Goal: Task Accomplishment & Management: Manage account settings

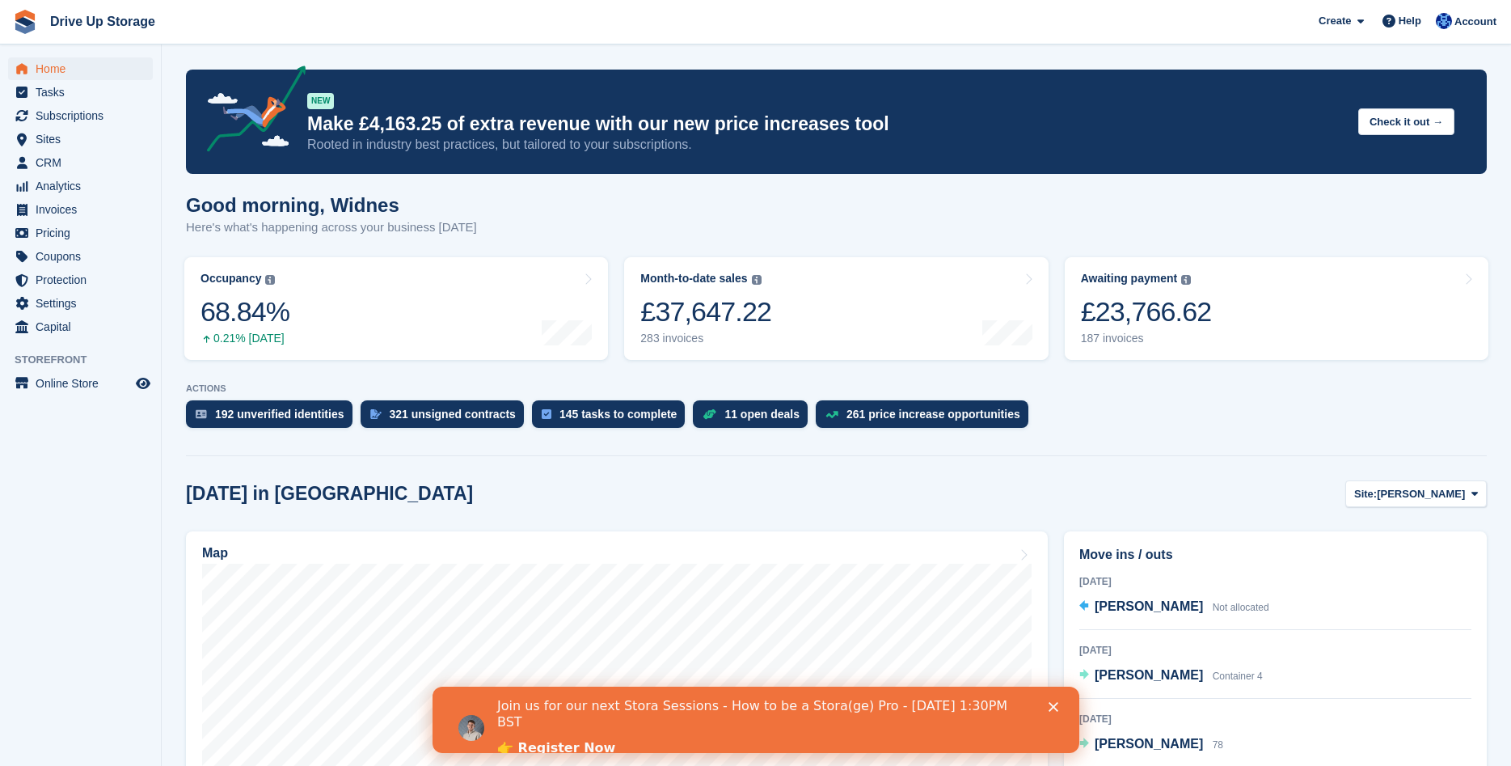
click at [1057, 711] on icon "Close" at bounding box center [1053, 707] width 10 height 10
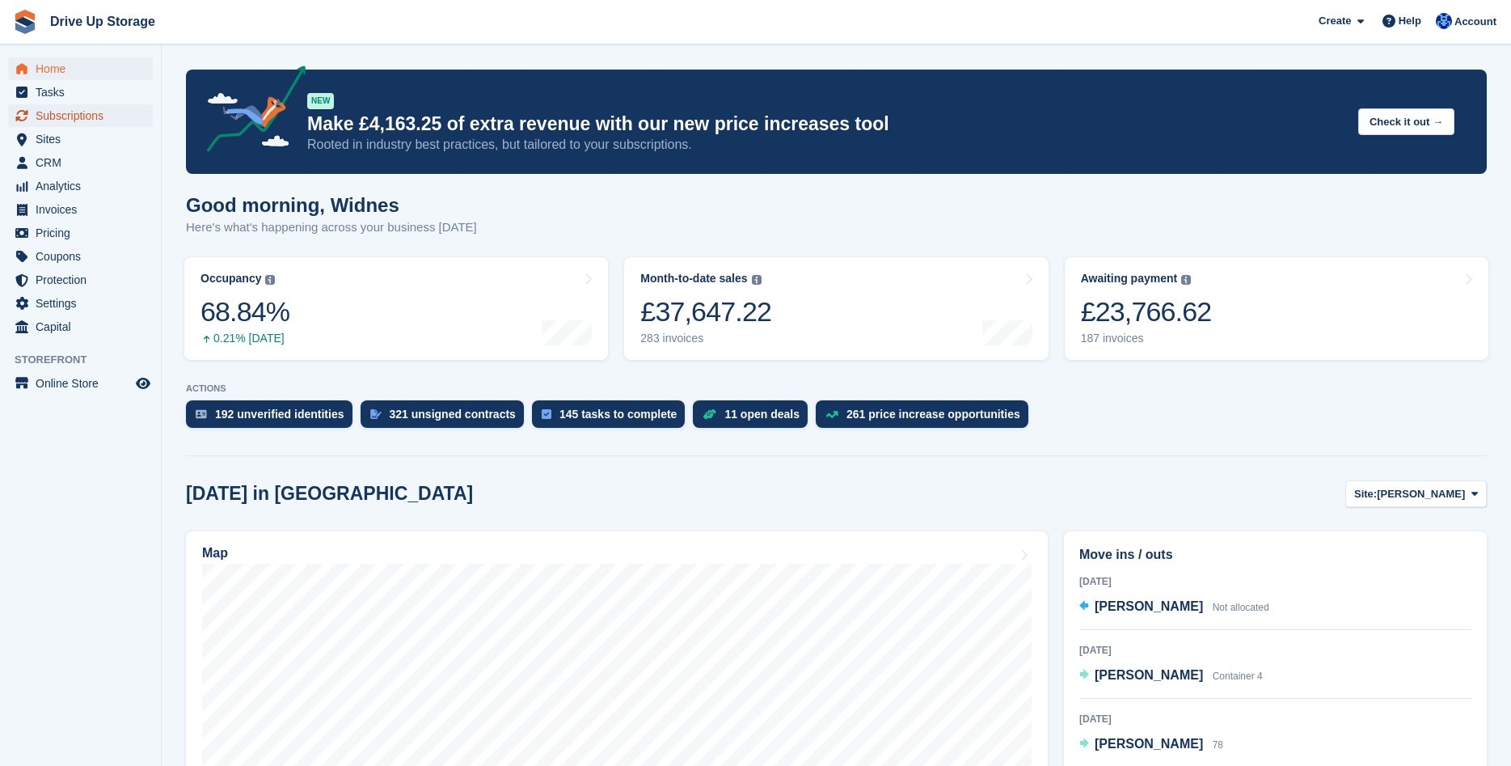
click at [95, 116] on span "Subscriptions" at bounding box center [84, 115] width 97 height 23
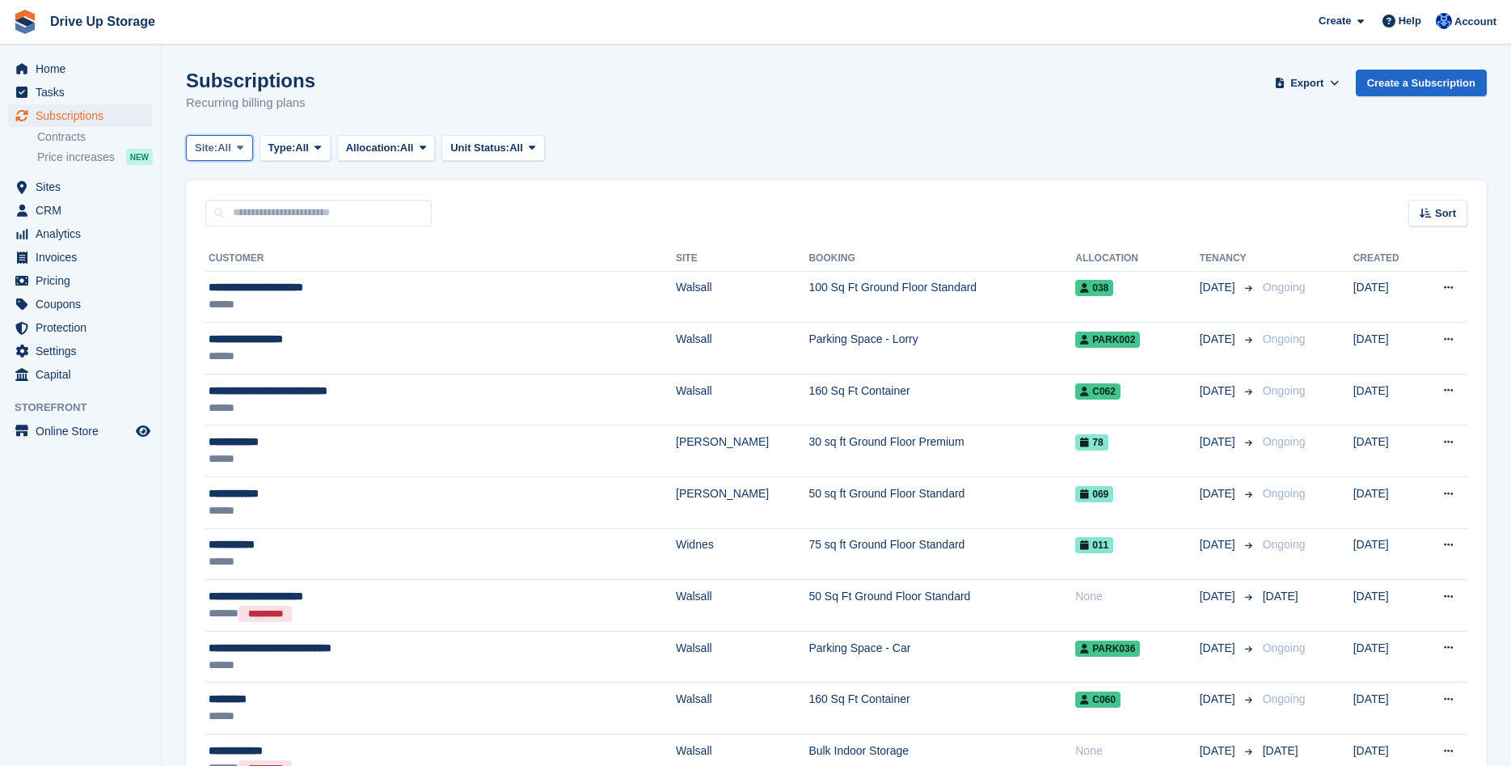
click at [241, 149] on icon at bounding box center [240, 147] width 6 height 11
click at [220, 268] on link "Widnes" at bounding box center [263, 273] width 141 height 29
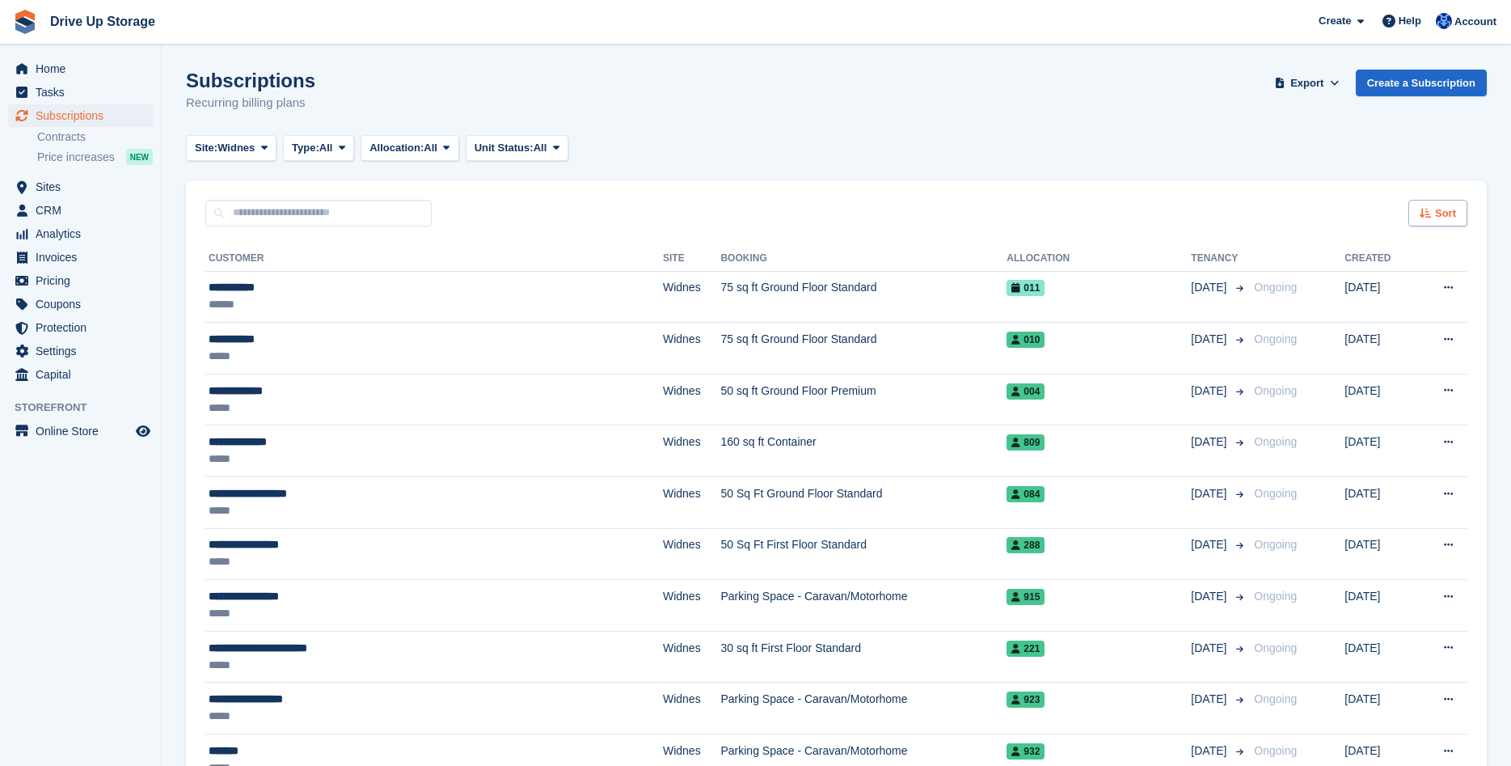
click at [1433, 213] on div "Sort" at bounding box center [1437, 213] width 59 height 27
click at [1323, 272] on icon at bounding box center [1325, 274] width 12 height 12
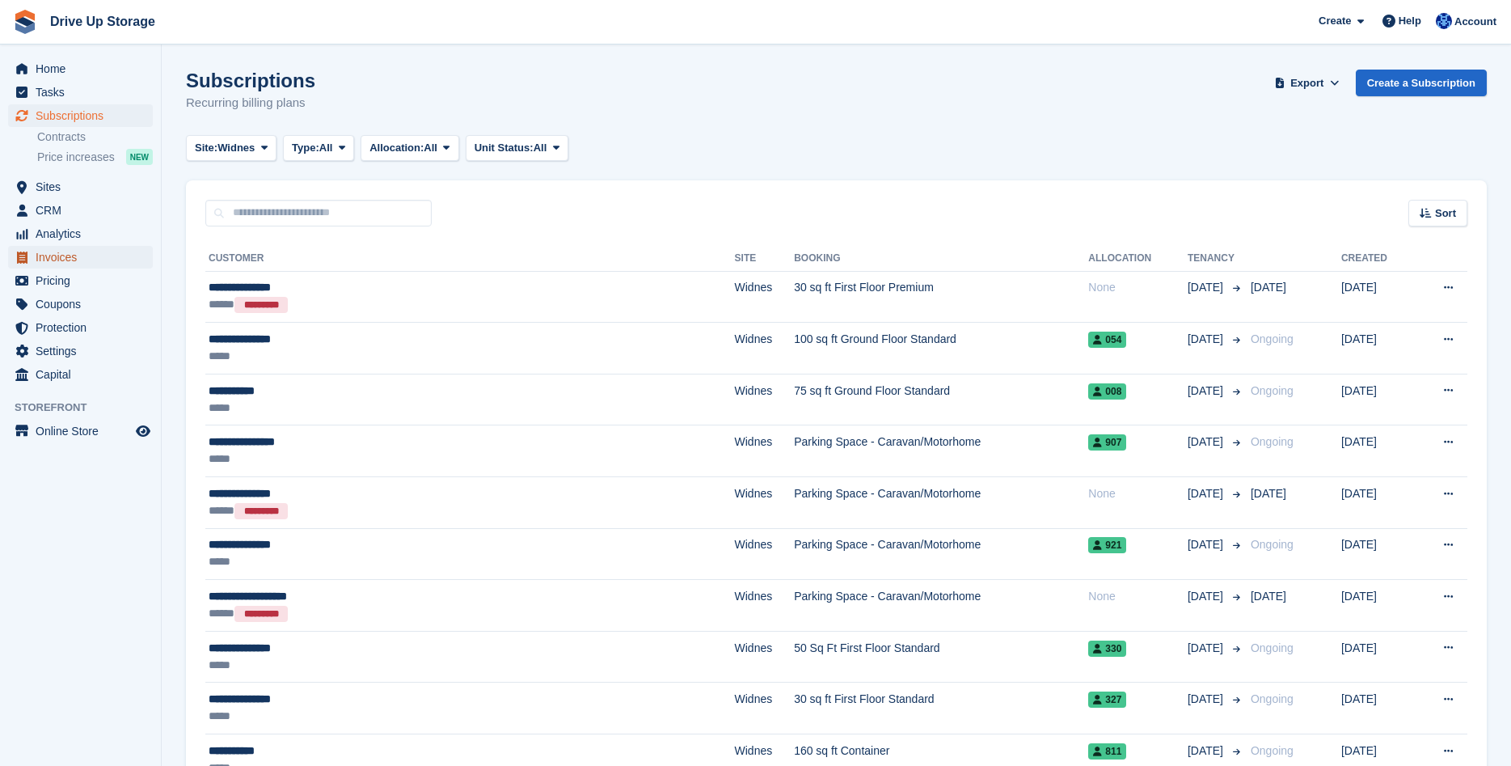
click at [53, 255] on span "Invoices" at bounding box center [84, 257] width 97 height 23
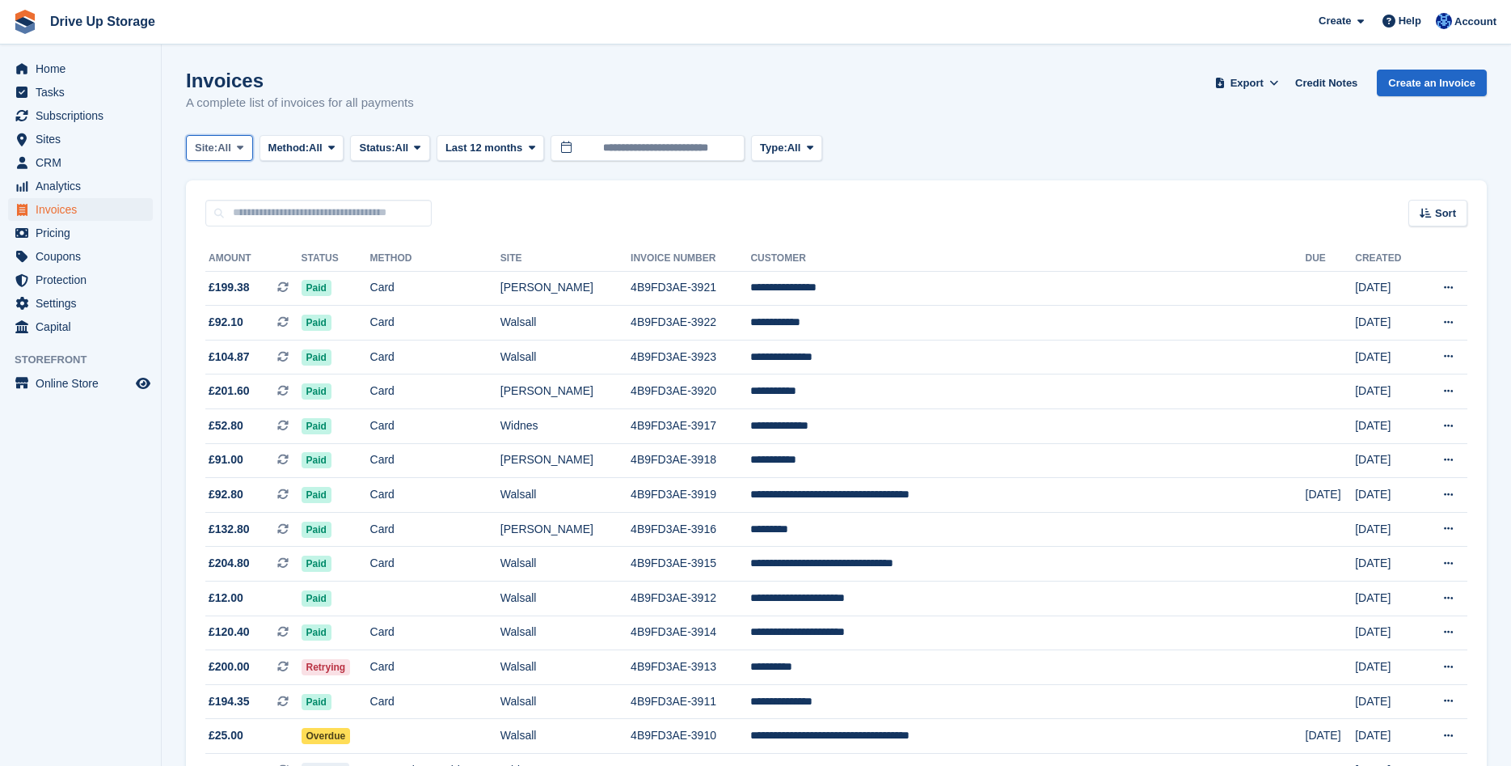
click at [247, 146] on span at bounding box center [240, 147] width 13 height 13
click at [234, 272] on link "Widnes" at bounding box center [263, 273] width 141 height 29
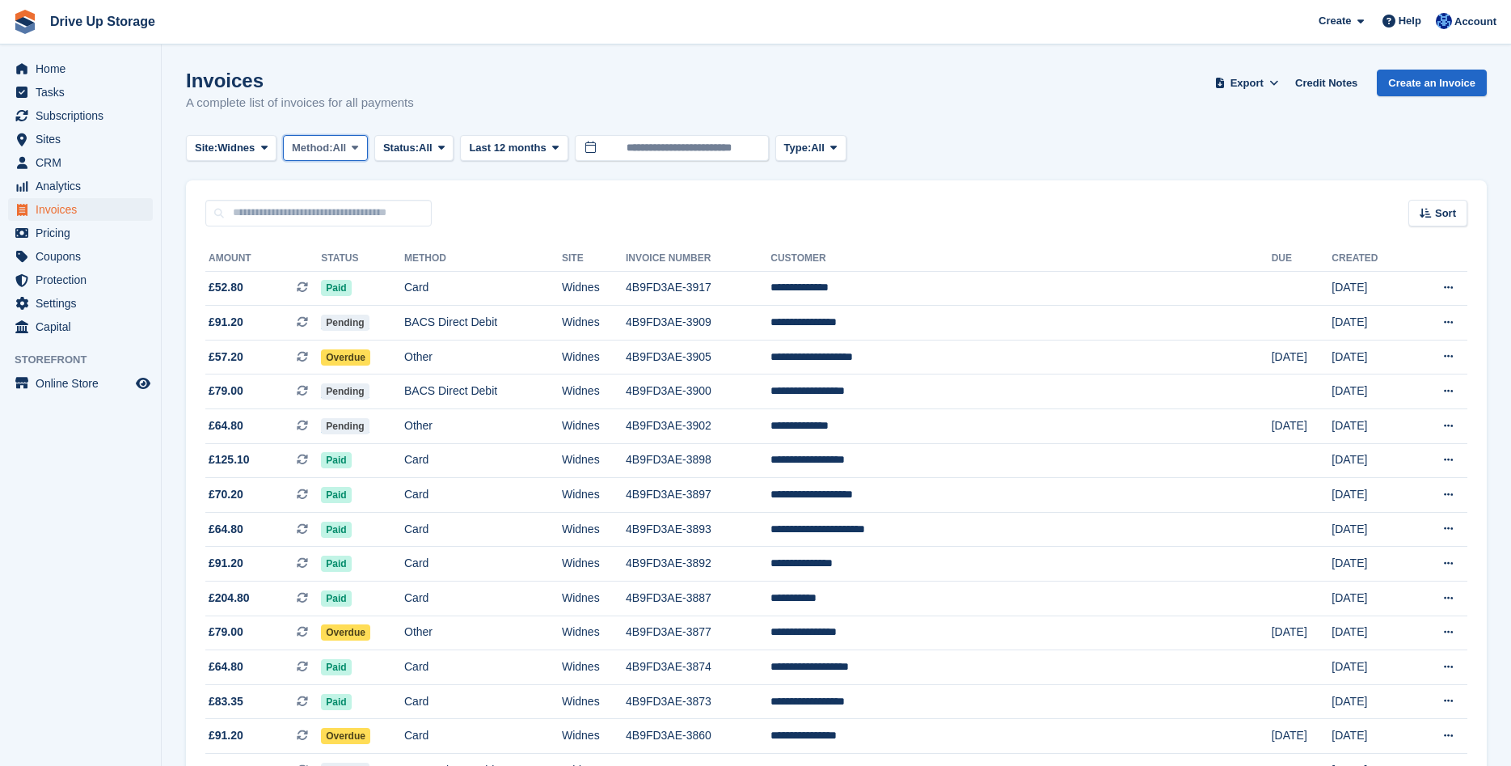
click at [358, 150] on icon at bounding box center [355, 147] width 6 height 11
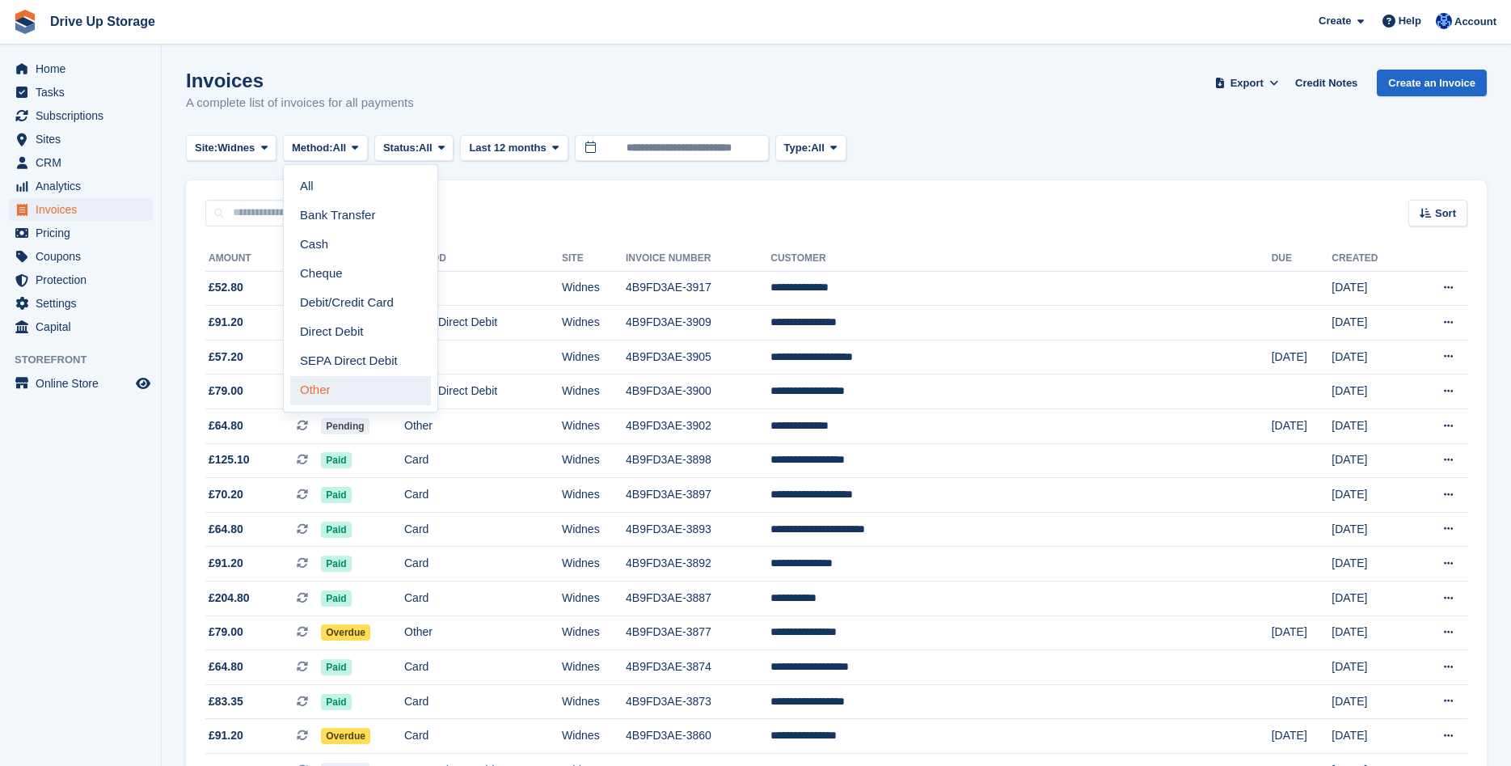
click at [331, 391] on link "Other" at bounding box center [360, 390] width 141 height 29
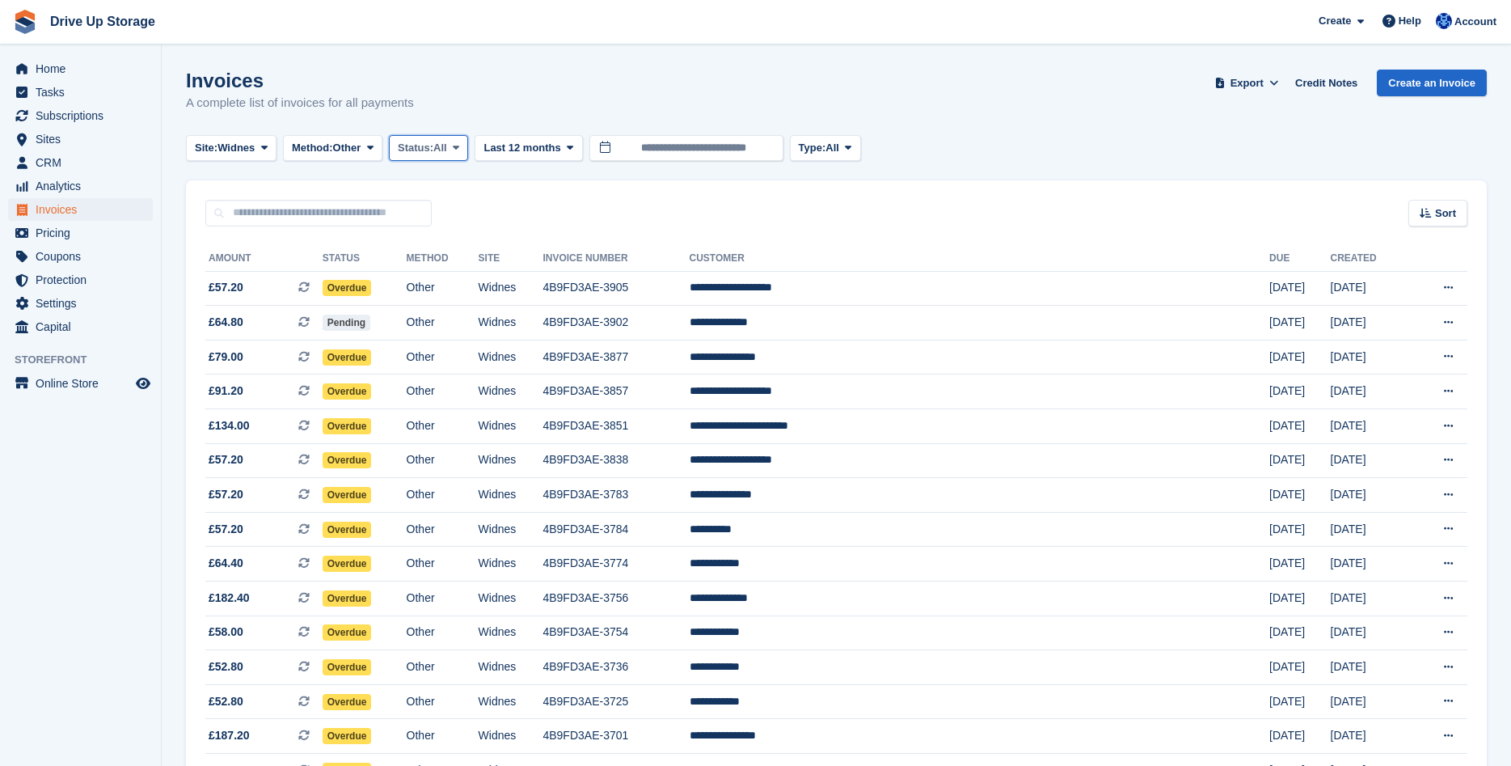
click at [430, 148] on span "Status:" at bounding box center [416, 148] width 36 height 16
click at [851, 148] on icon at bounding box center [848, 147] width 6 height 11
click at [1432, 213] on icon at bounding box center [1426, 213] width 12 height 11
click at [959, 87] on div "Invoices A complete list of invoices for all payments Export Export Invoices Ex…" at bounding box center [836, 101] width 1301 height 62
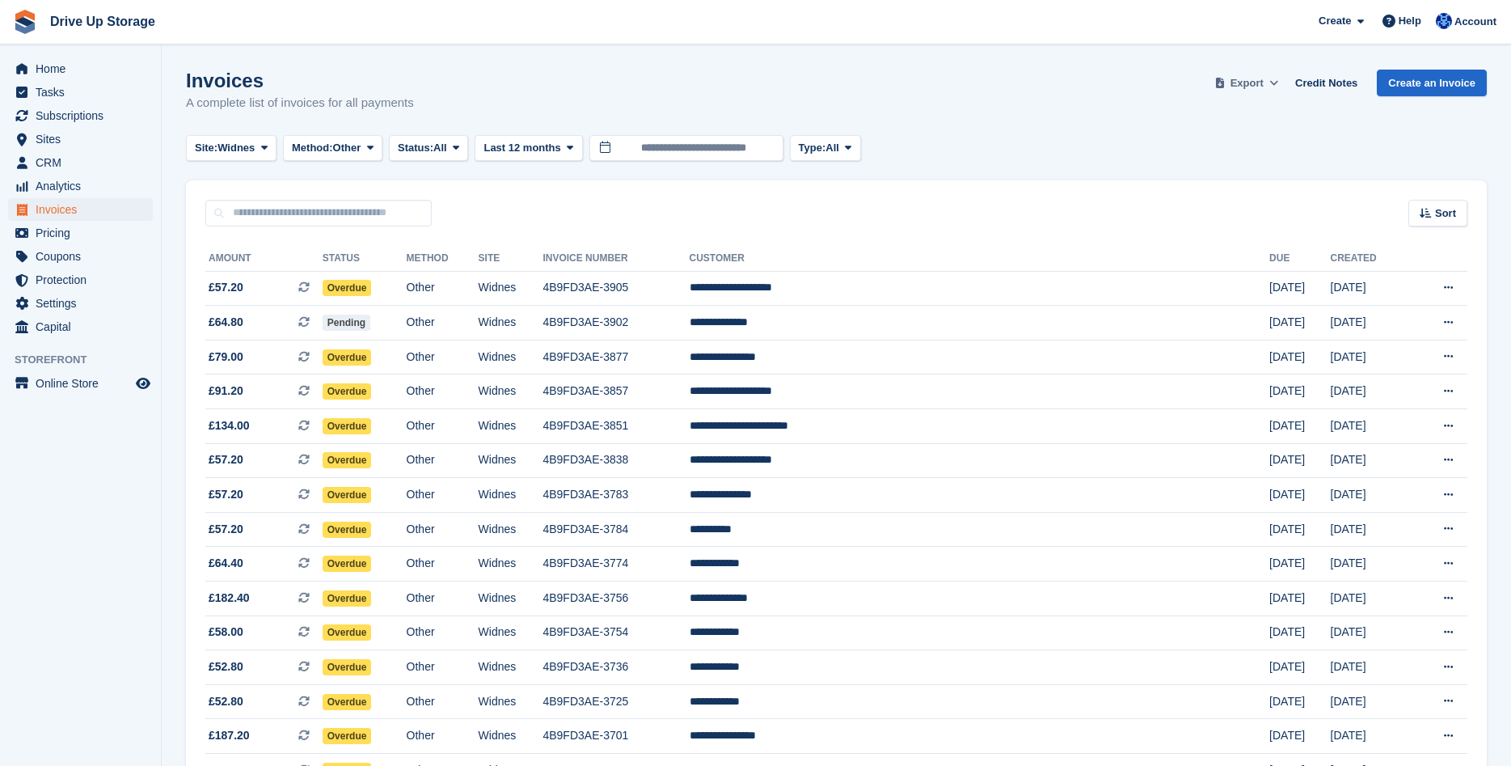
click at [1246, 86] on span "Export" at bounding box center [1246, 83] width 33 height 16
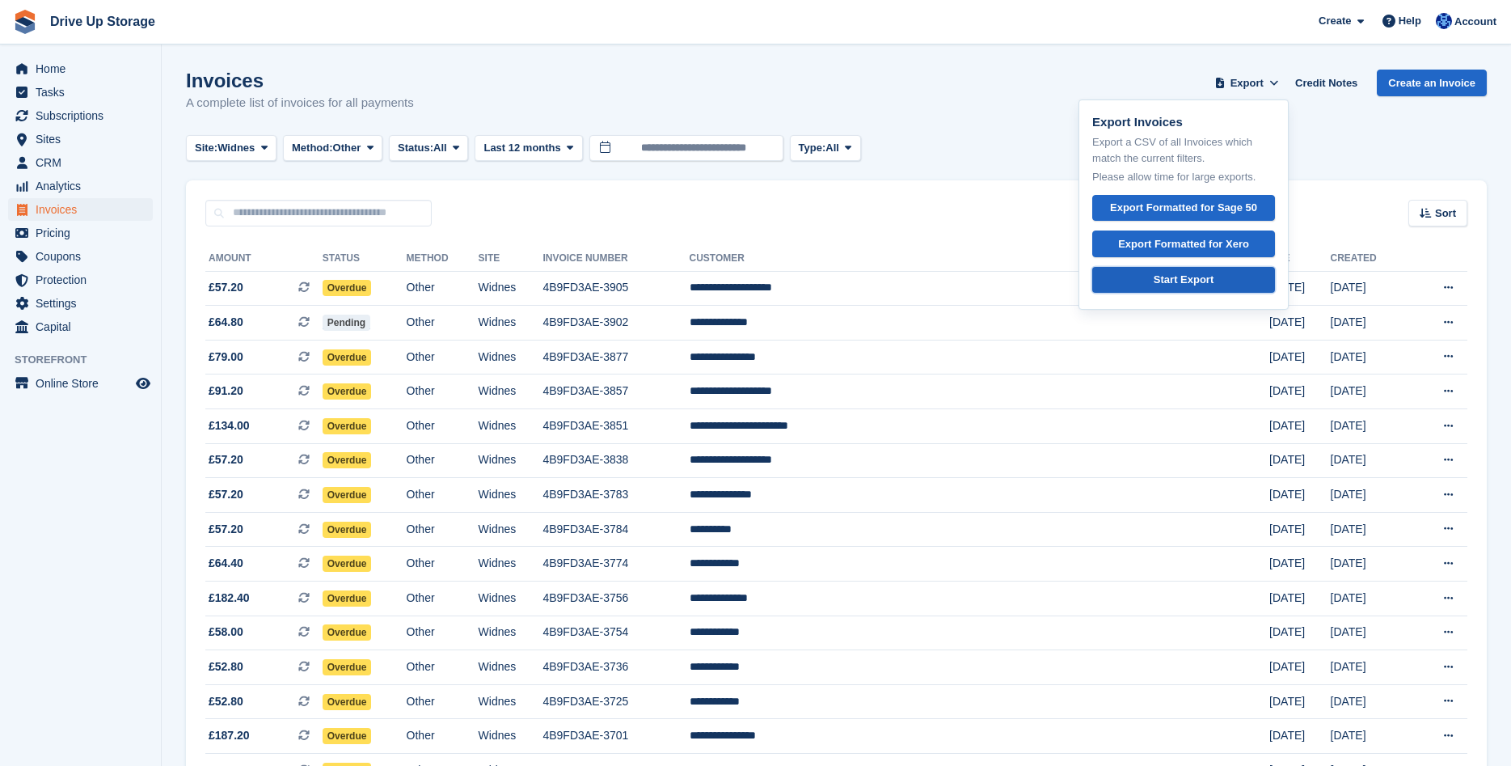
click at [1180, 279] on div "Start Export" at bounding box center [1184, 280] width 60 height 16
click at [941, 79] on div "Invoices A complete list of invoices for all payments Export Export Invoices Ex…" at bounding box center [836, 101] width 1301 height 62
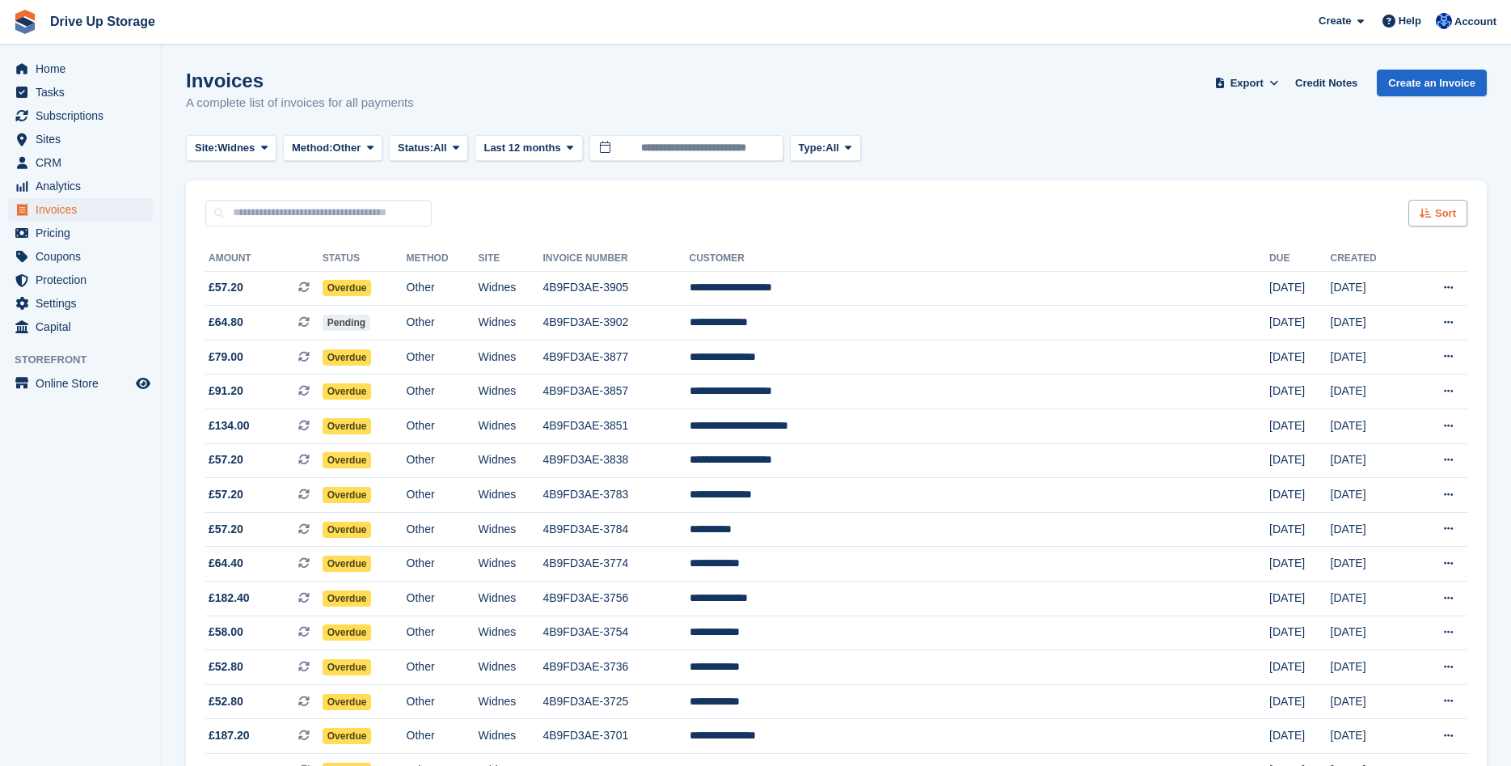
click at [1428, 209] on icon at bounding box center [1426, 213] width 12 height 11
click at [1394, 324] on span "Created (oldest first)" at bounding box center [1391, 320] width 111 height 13
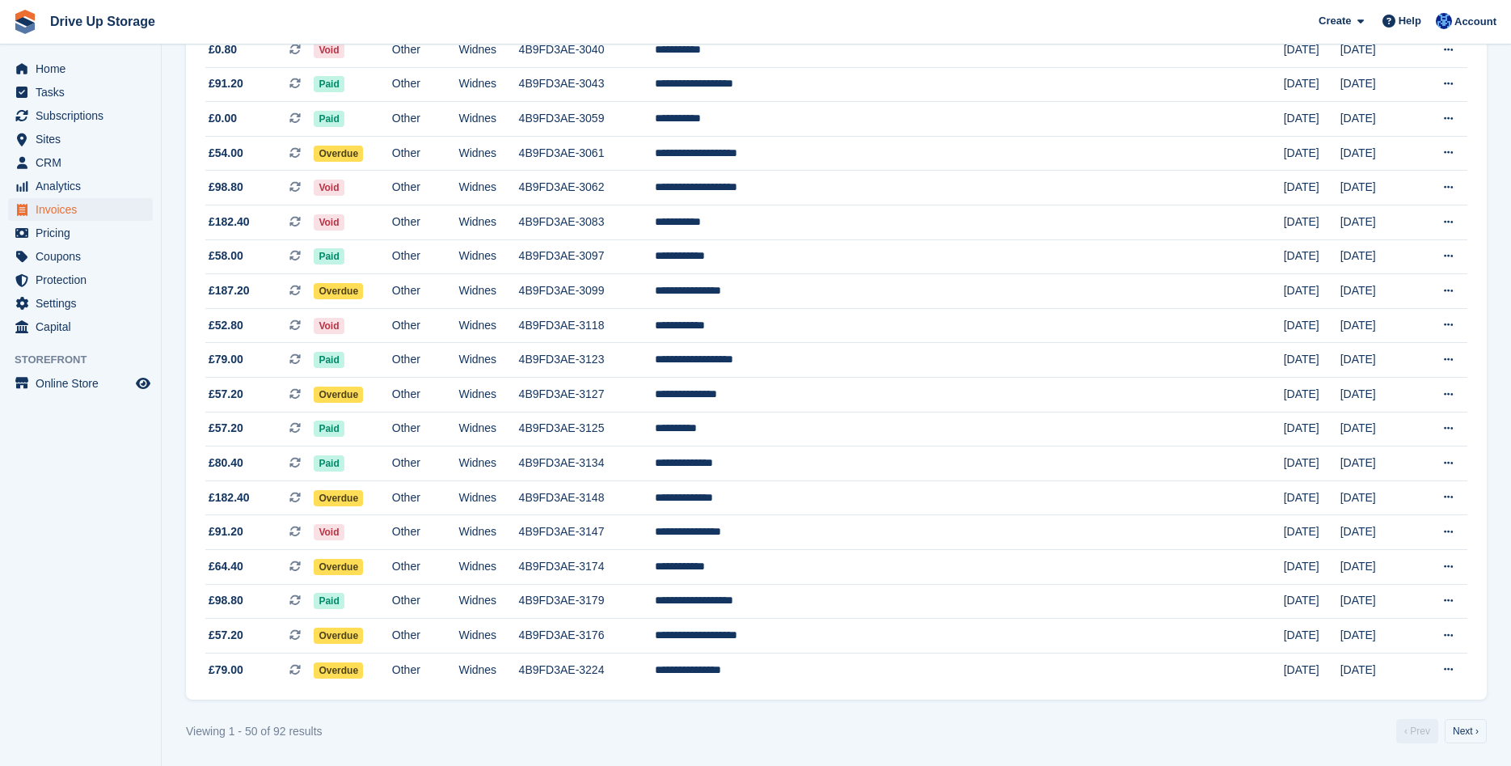
scroll to position [1308, 0]
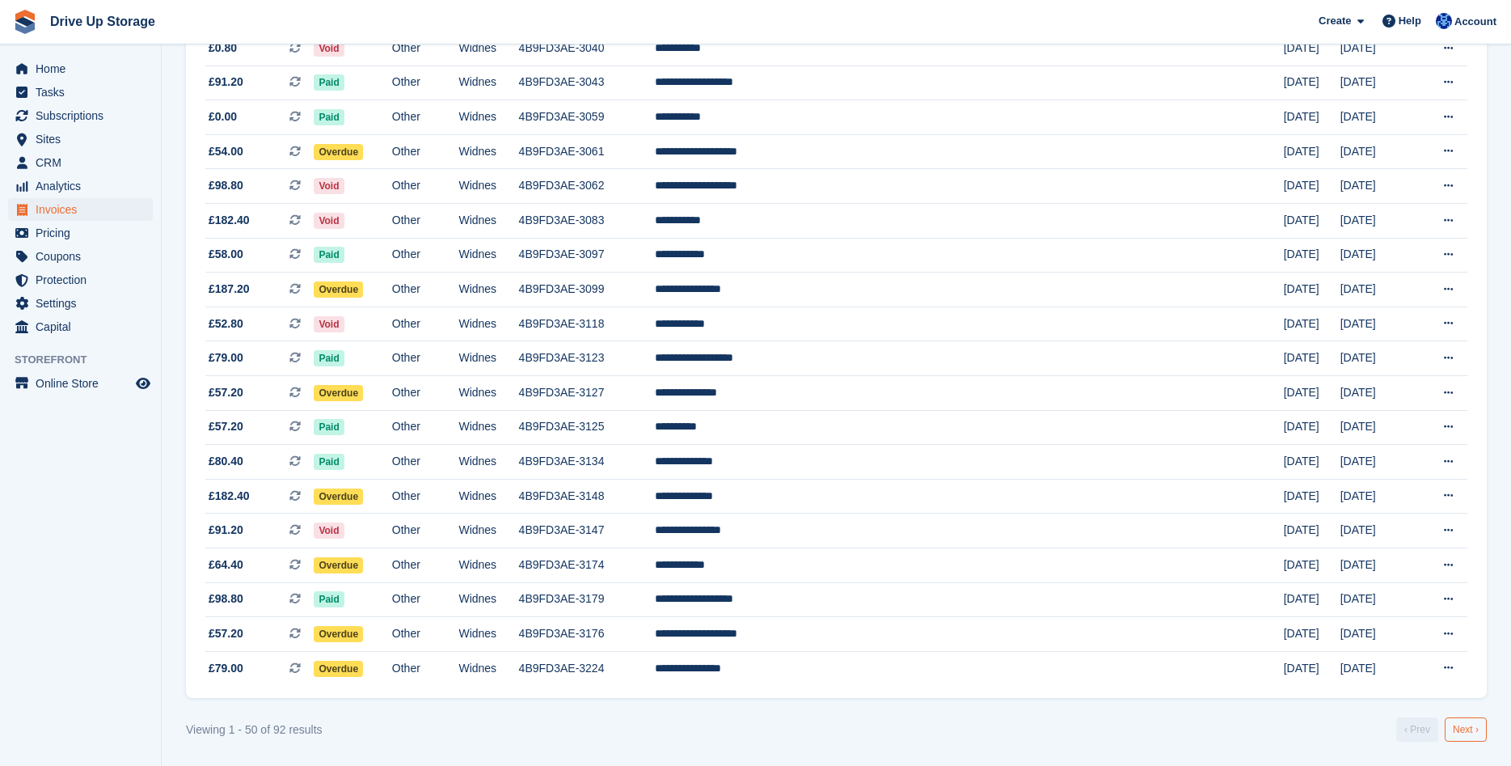
click at [1462, 730] on link "Next ›" at bounding box center [1466, 729] width 42 height 24
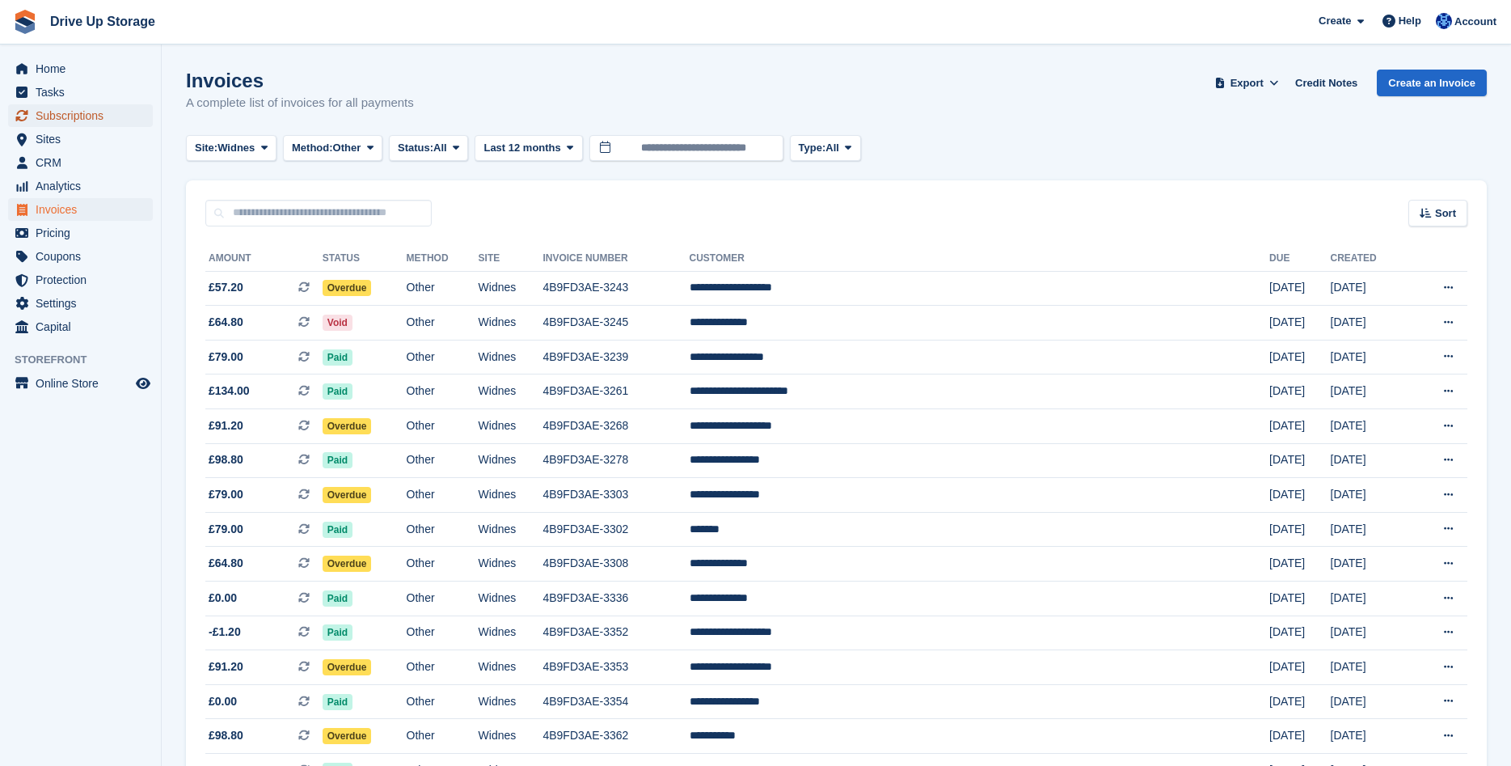
click at [52, 115] on span "Subscriptions" at bounding box center [84, 115] width 97 height 23
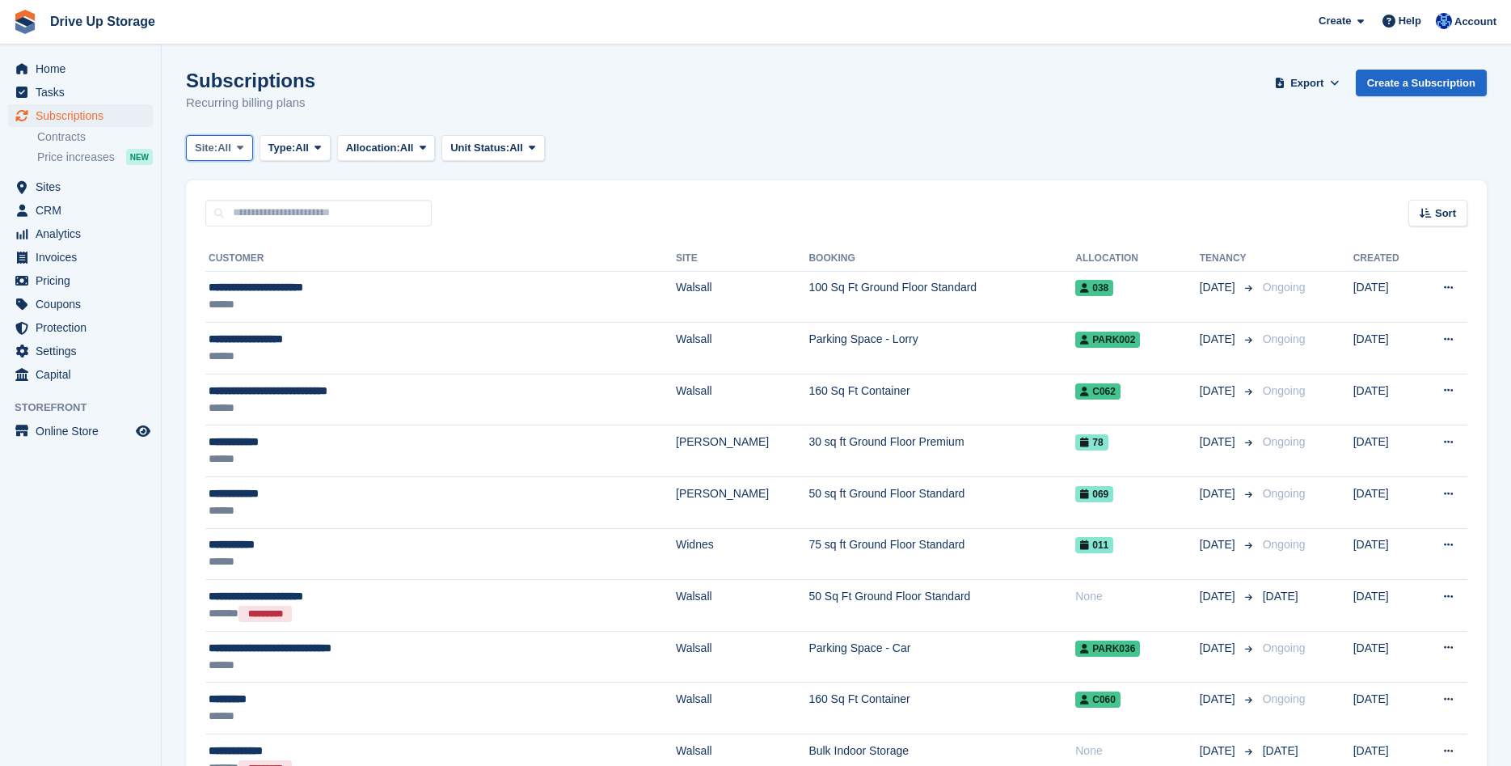
click at [241, 149] on icon at bounding box center [240, 147] width 6 height 11
click at [234, 276] on link "Widnes" at bounding box center [263, 273] width 141 height 29
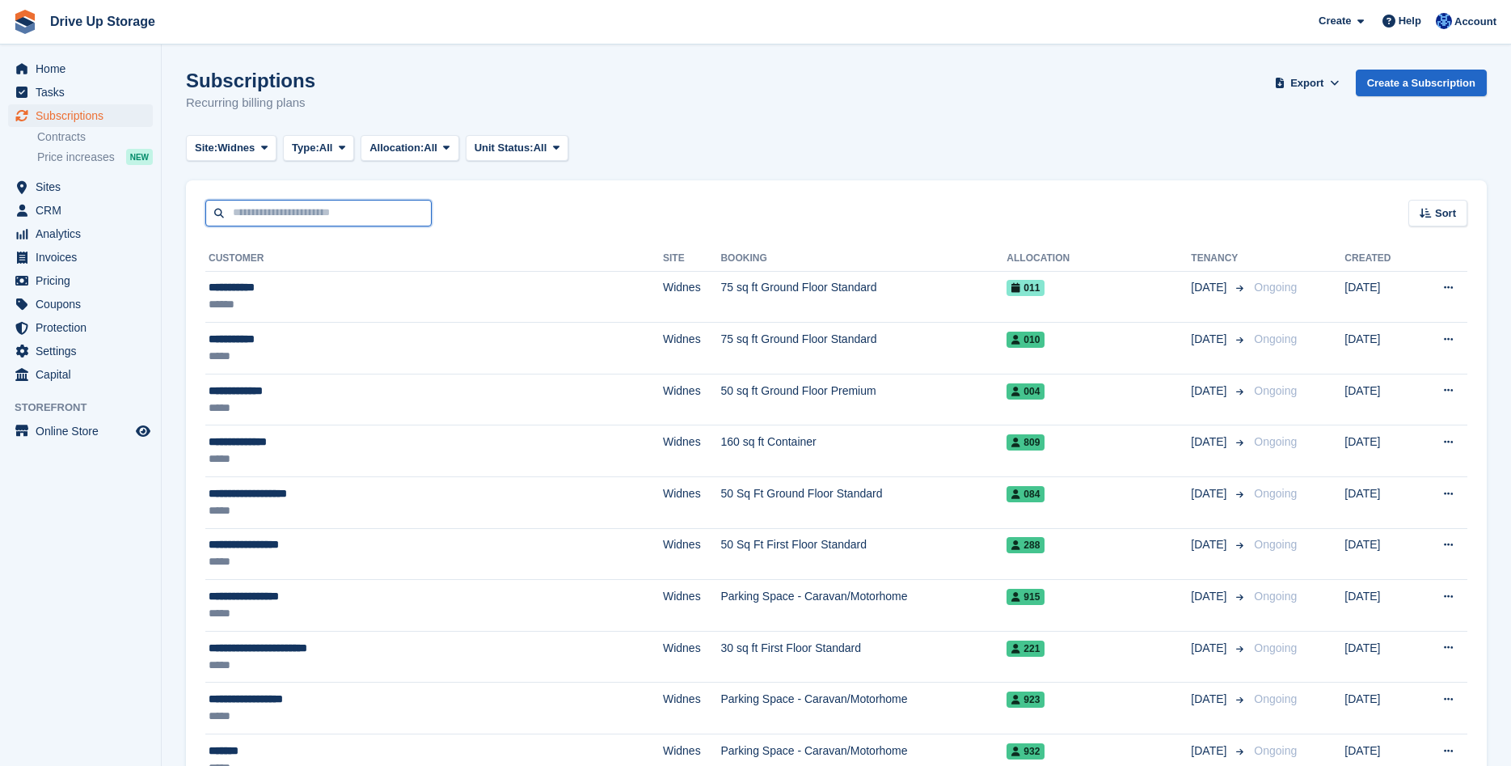
click at [271, 212] on input "text" at bounding box center [318, 213] width 226 height 27
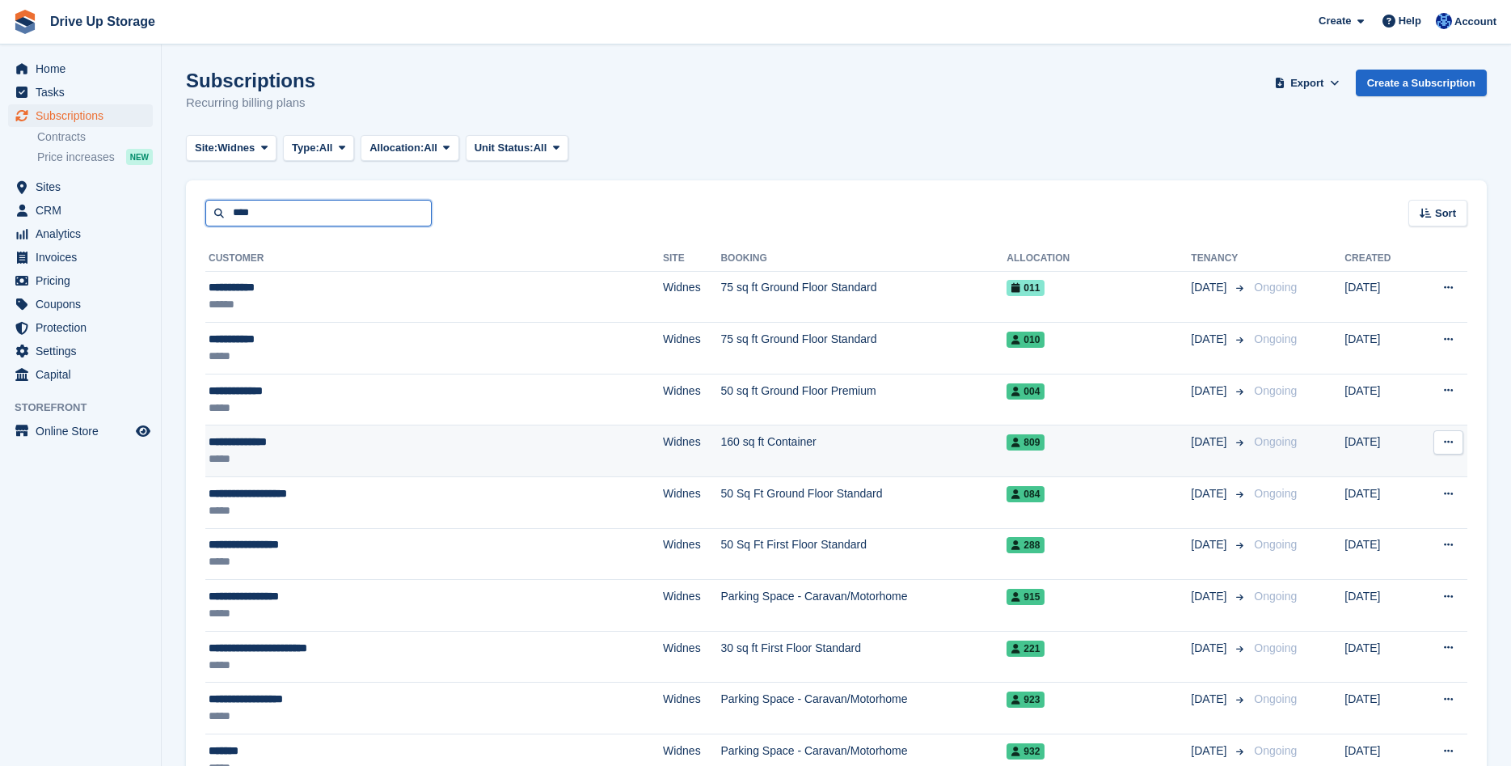
type input "****"
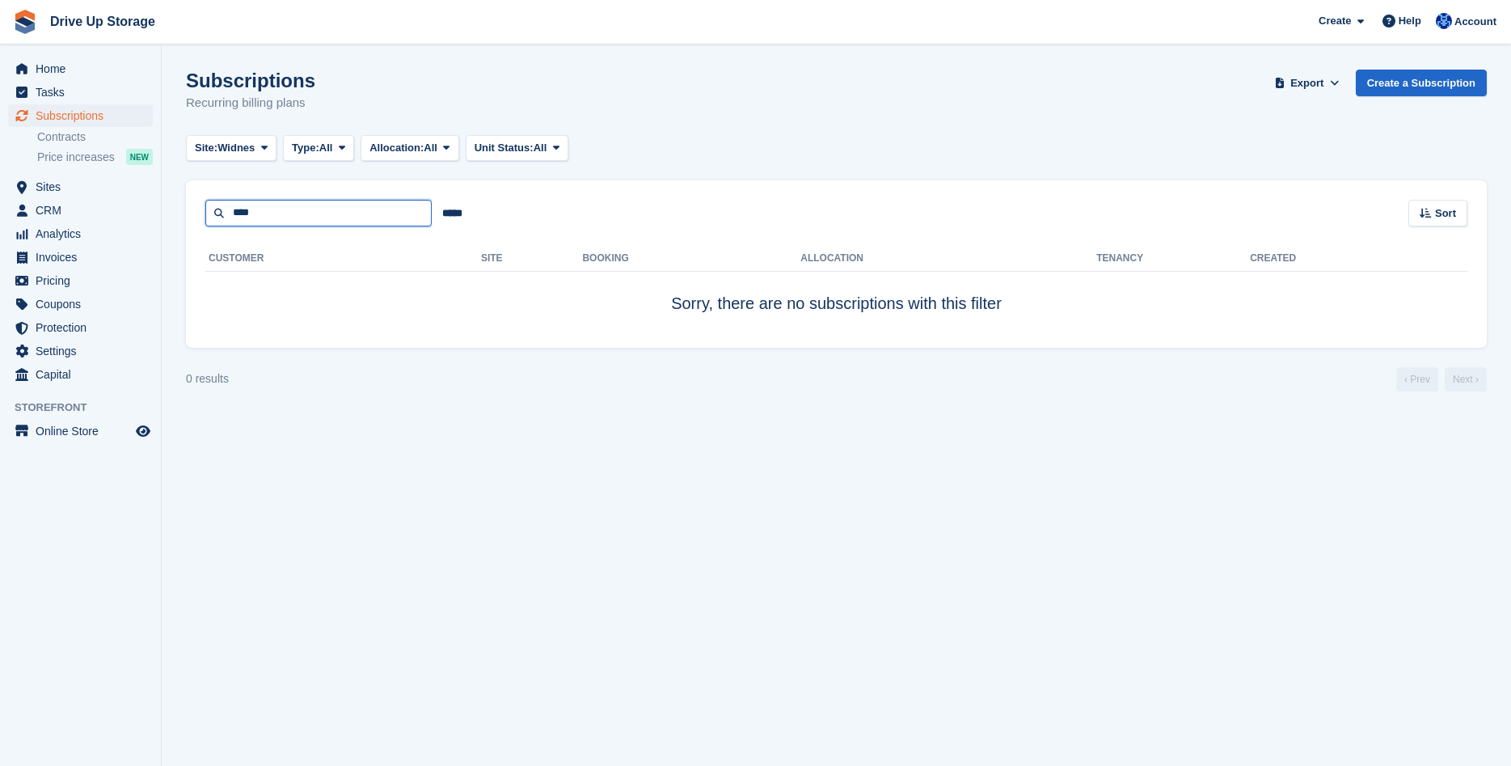
drag, startPoint x: 288, startPoint y: 215, endPoint x: 206, endPoint y: 216, distance: 81.7
click at [206, 216] on input "****" at bounding box center [318, 213] width 226 height 27
type input "******"
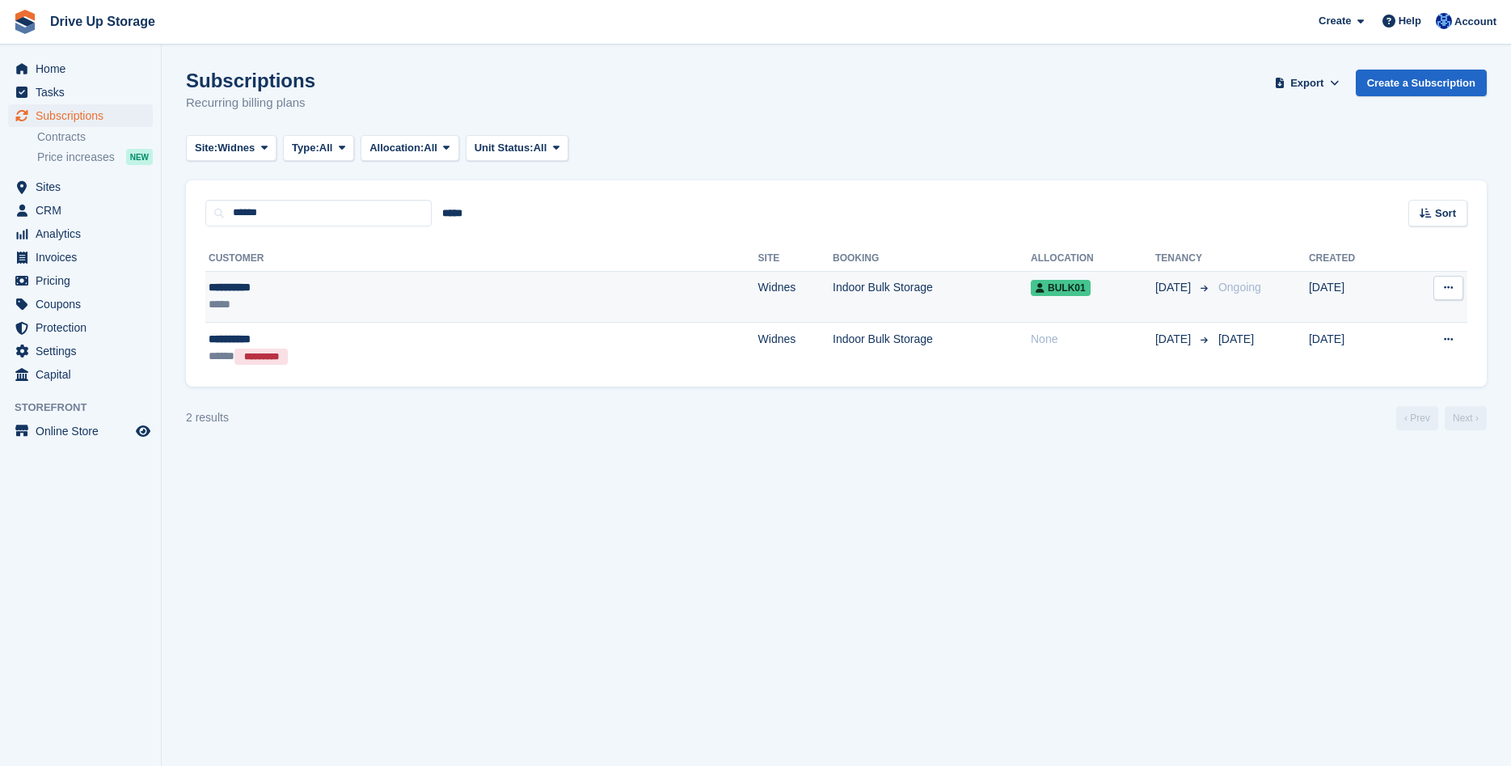
click at [262, 285] on div "**********" at bounding box center [347, 287] width 276 height 17
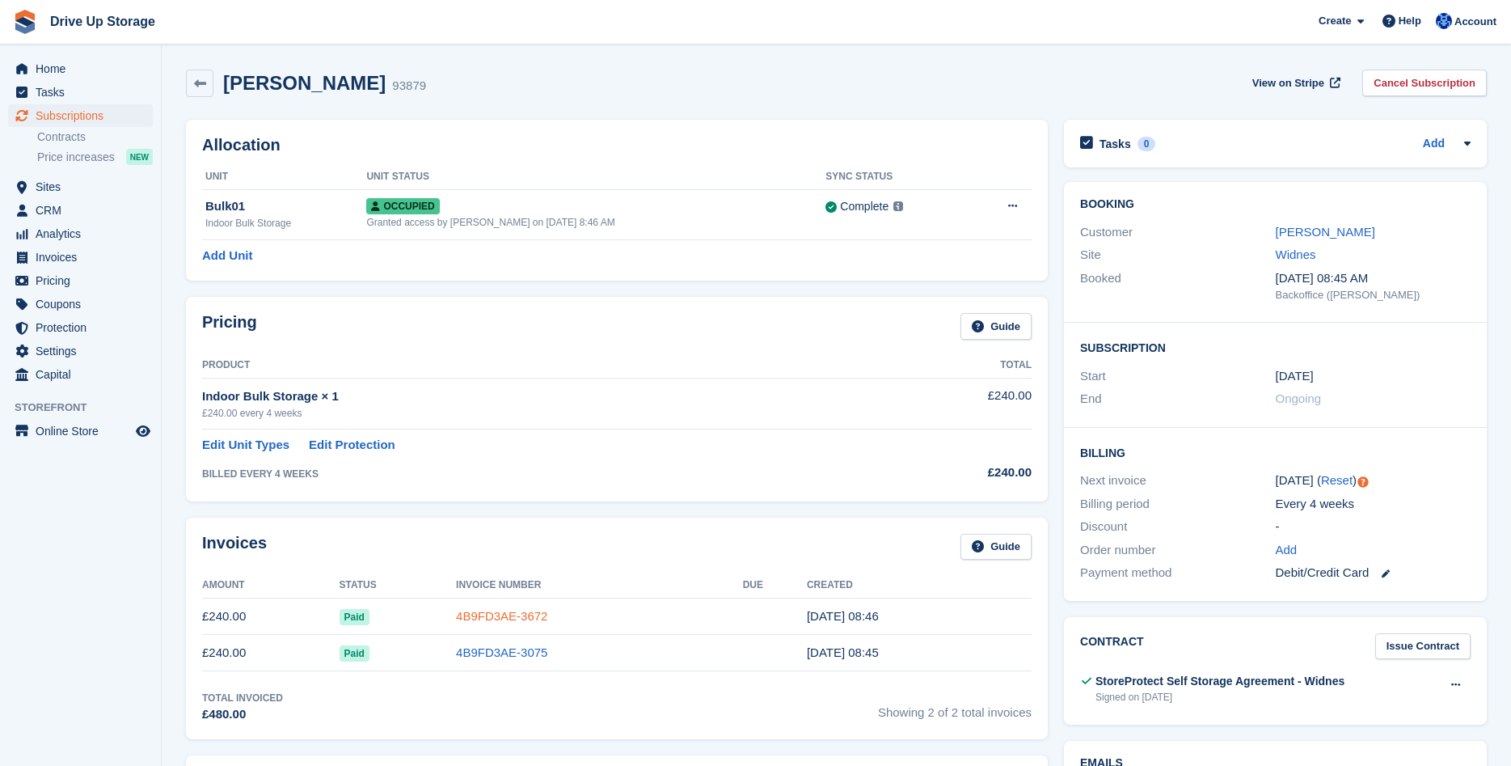
click at [484, 618] on link "4B9FD3AE-3672" at bounding box center [501, 616] width 91 height 14
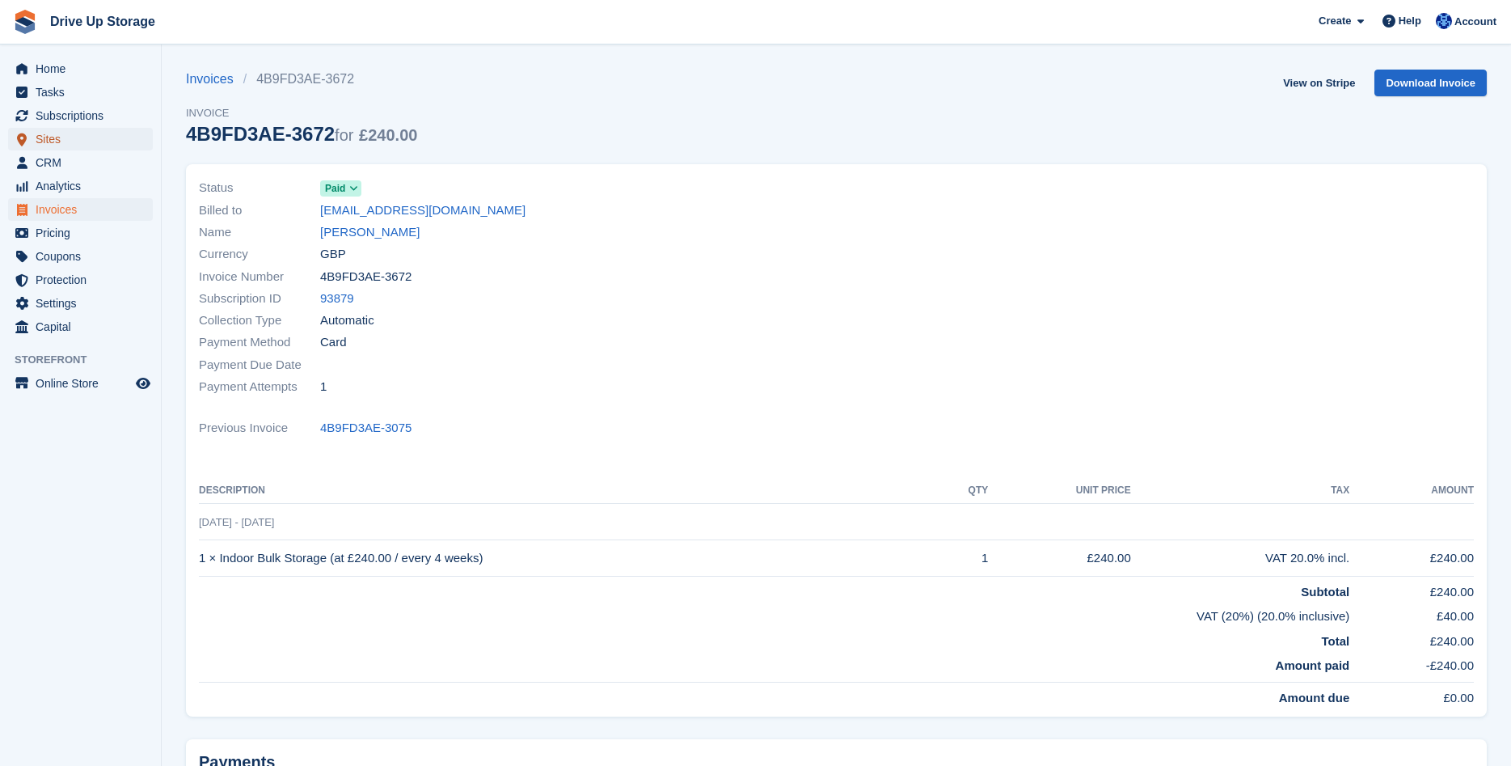
click at [76, 145] on span "Sites" at bounding box center [84, 139] width 97 height 23
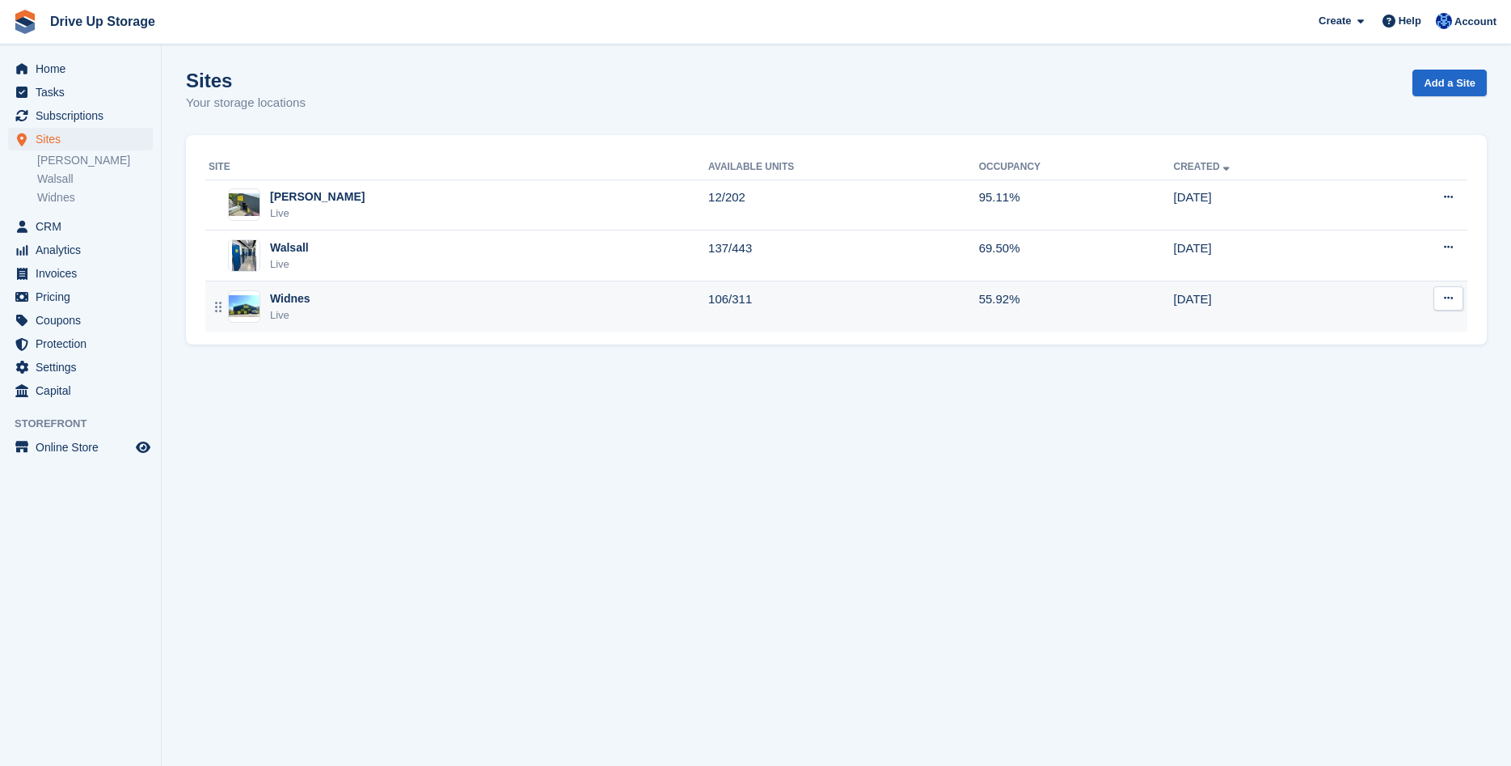
click at [307, 310] on div "Live" at bounding box center [290, 315] width 40 height 16
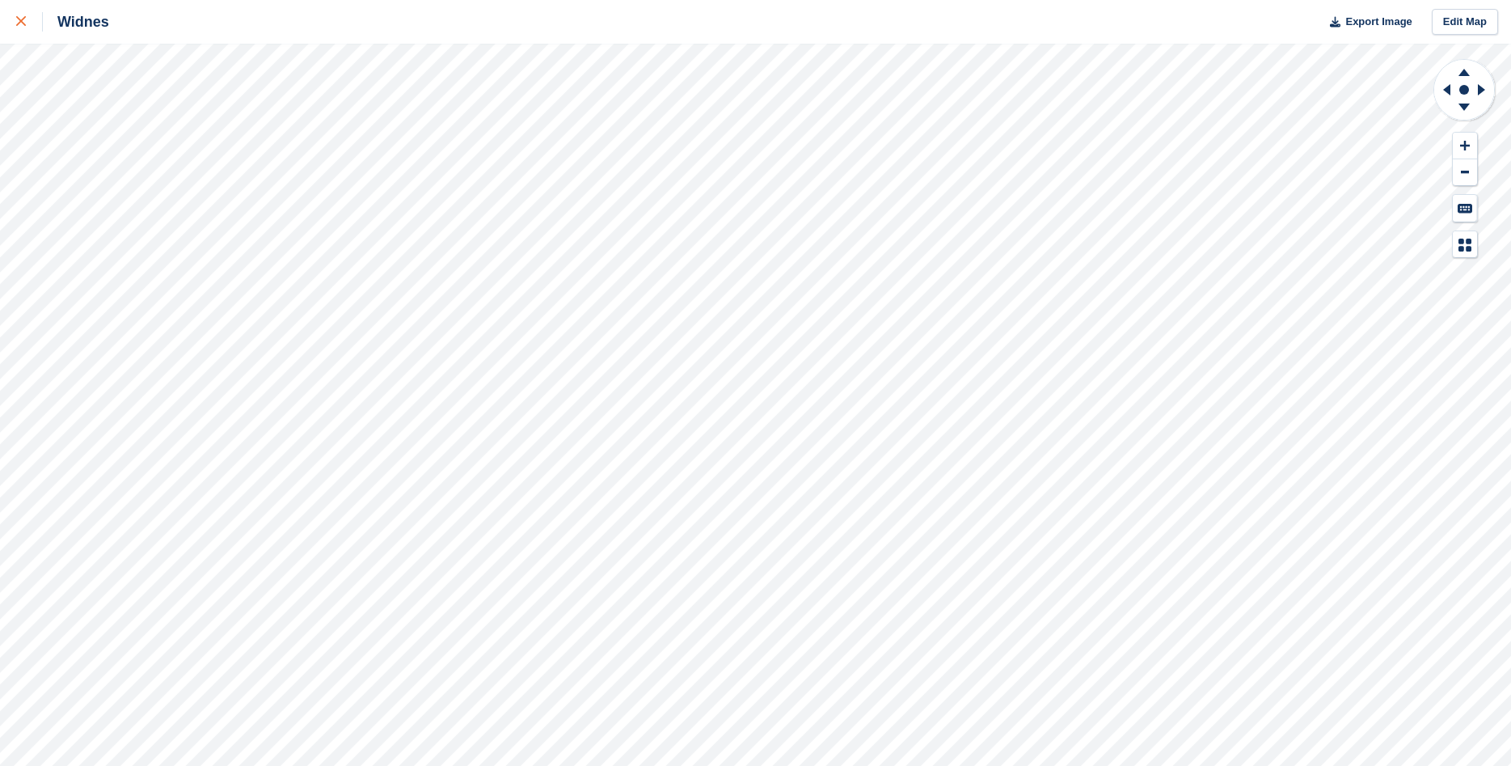
click at [23, 23] on icon at bounding box center [21, 21] width 10 height 10
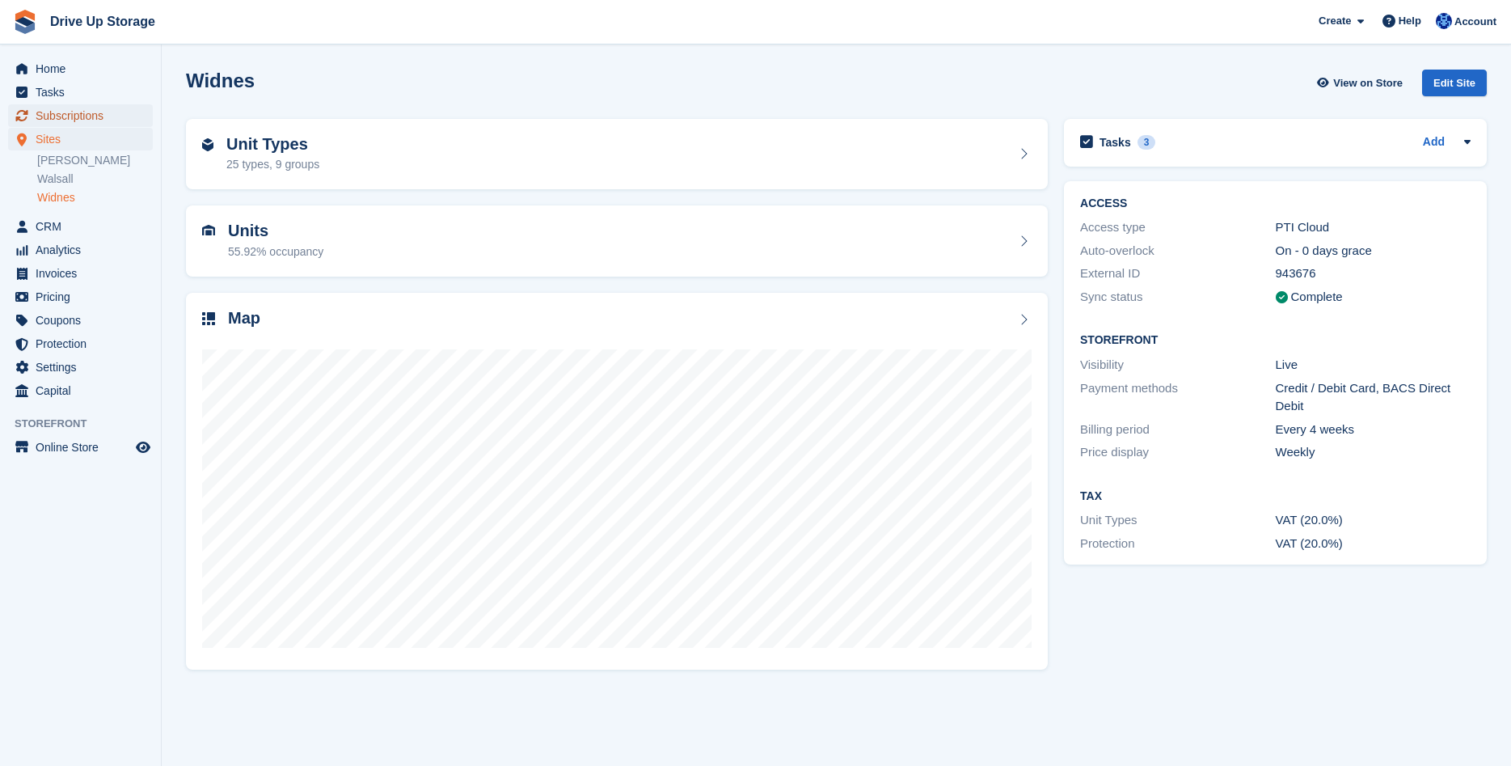
click at [61, 114] on span "Subscriptions" at bounding box center [84, 115] width 97 height 23
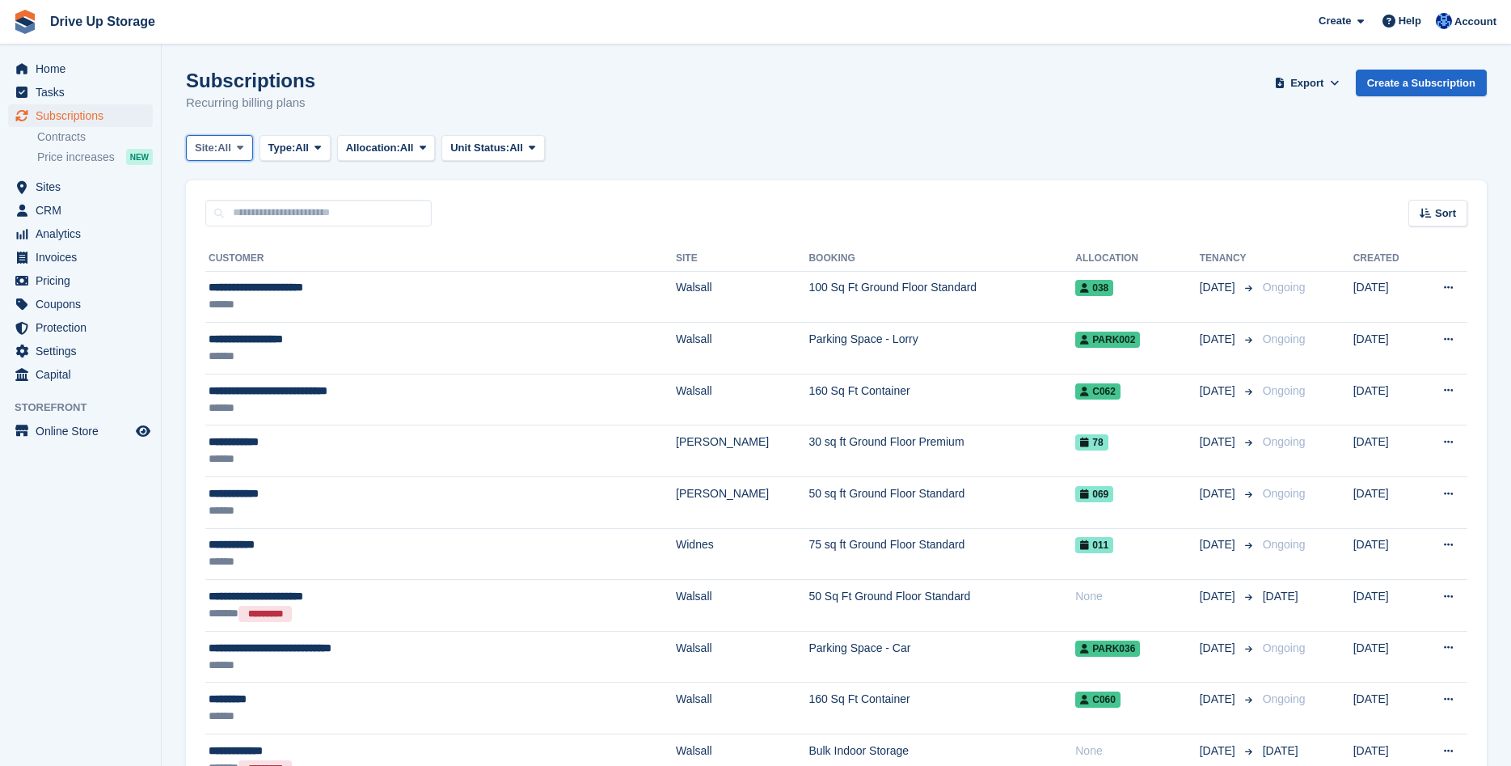
click at [243, 151] on icon at bounding box center [240, 147] width 6 height 11
click at [240, 273] on link "Widnes" at bounding box center [263, 273] width 141 height 29
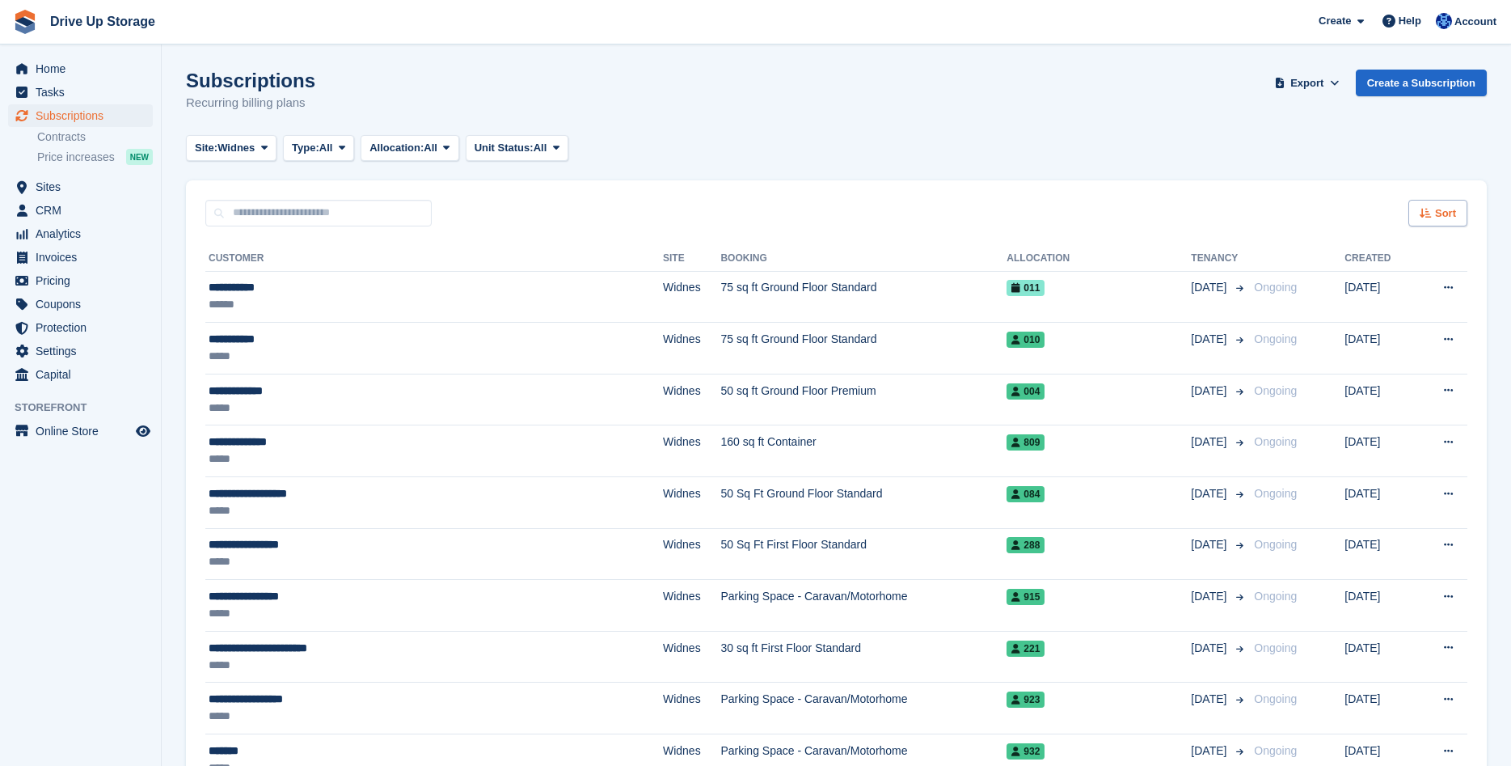
click at [1456, 213] on div "Sort" at bounding box center [1437, 213] width 59 height 27
click at [1333, 278] on div "Customer name" at bounding box center [1392, 274] width 147 height 17
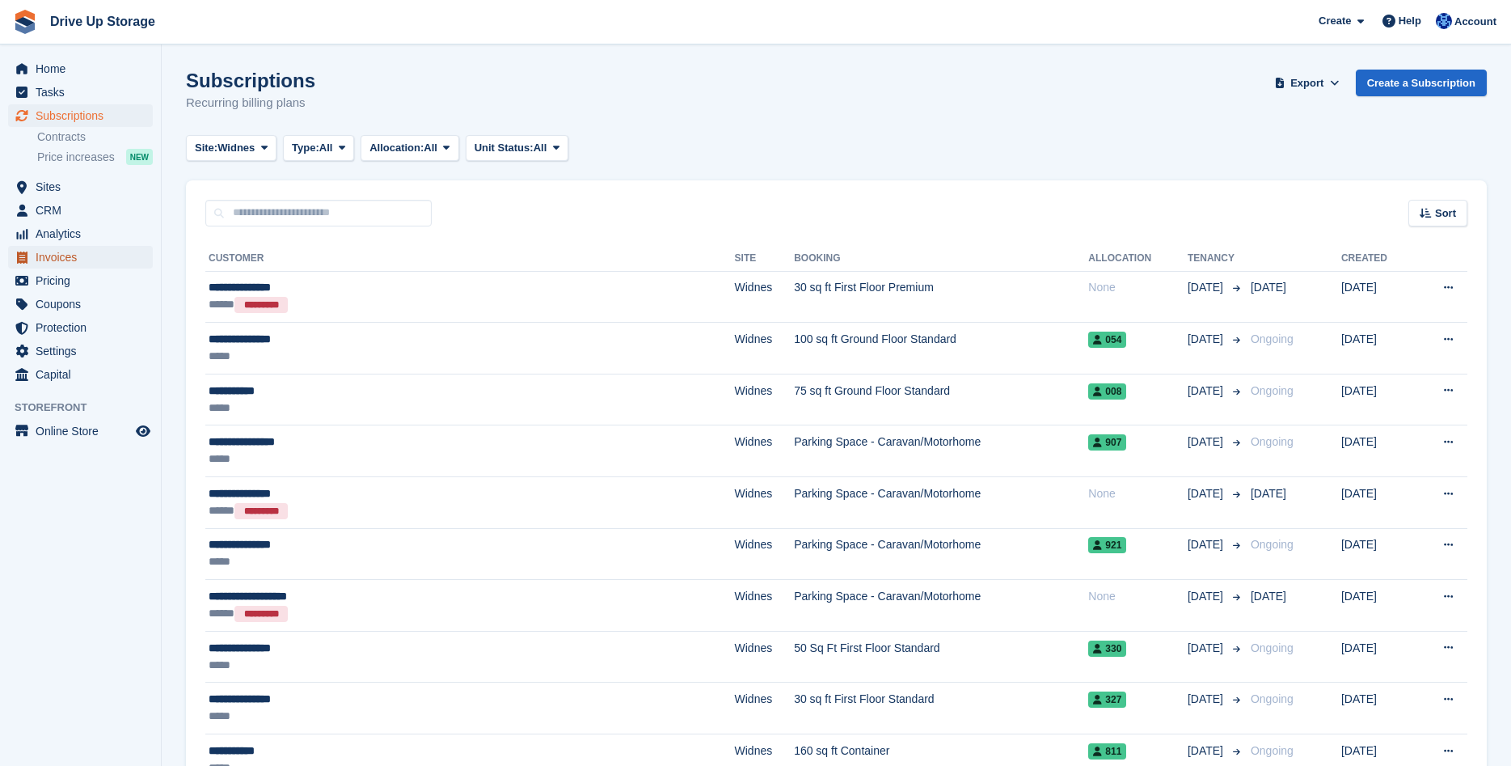
click at [69, 256] on span "Invoices" at bounding box center [84, 257] width 97 height 23
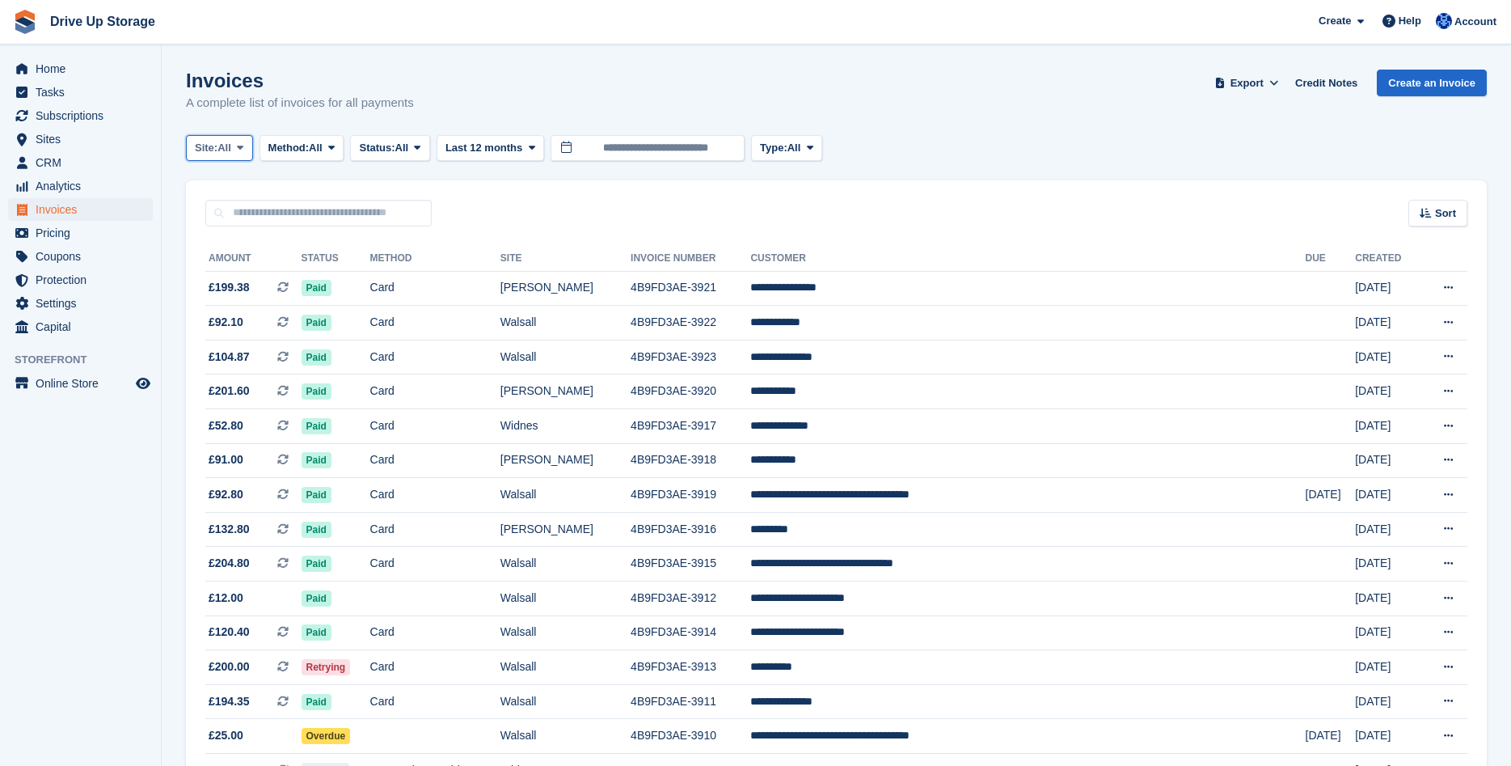
click at [243, 148] on icon at bounding box center [240, 147] width 6 height 11
click at [230, 268] on link "Widnes" at bounding box center [263, 273] width 141 height 29
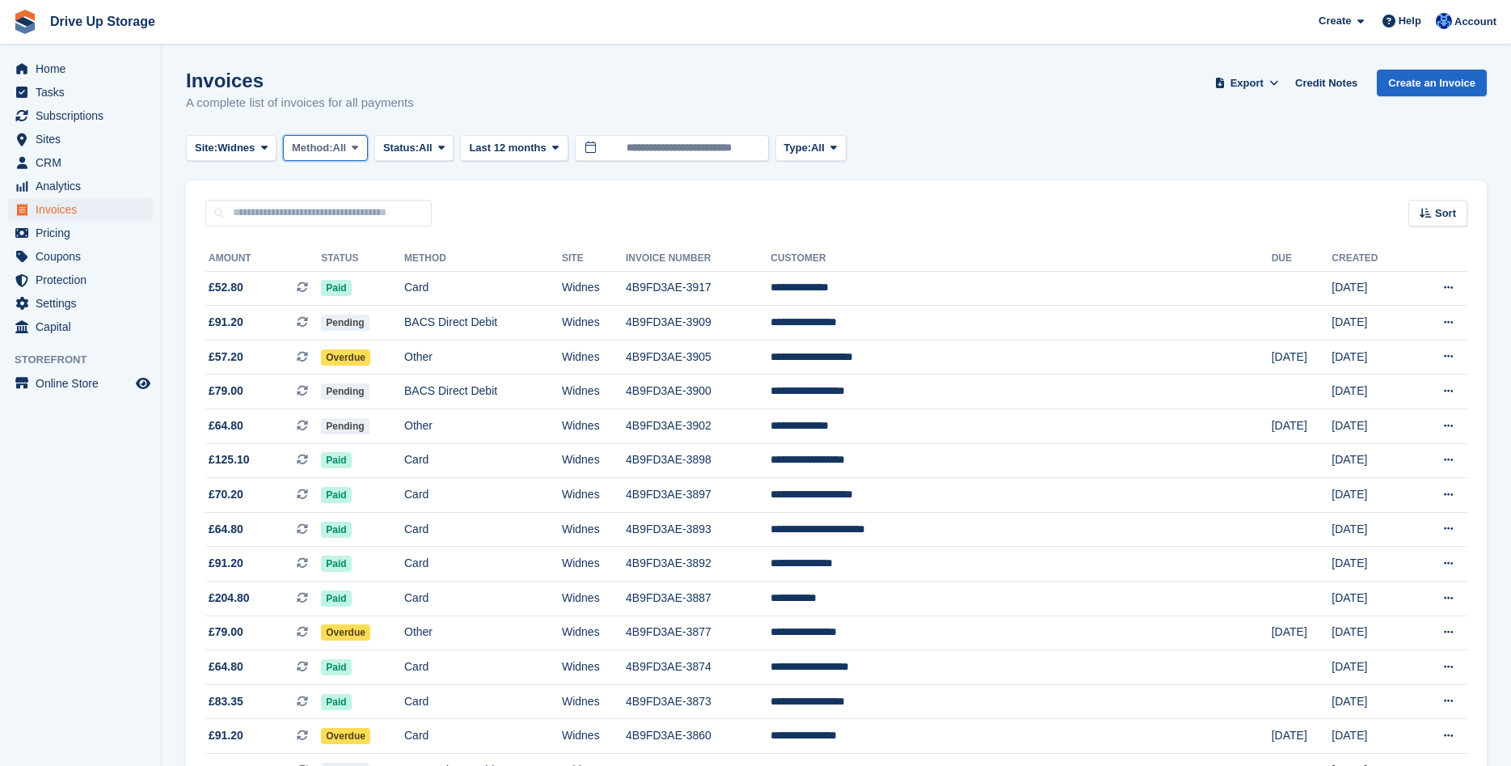
click at [358, 147] on icon at bounding box center [355, 147] width 6 height 11
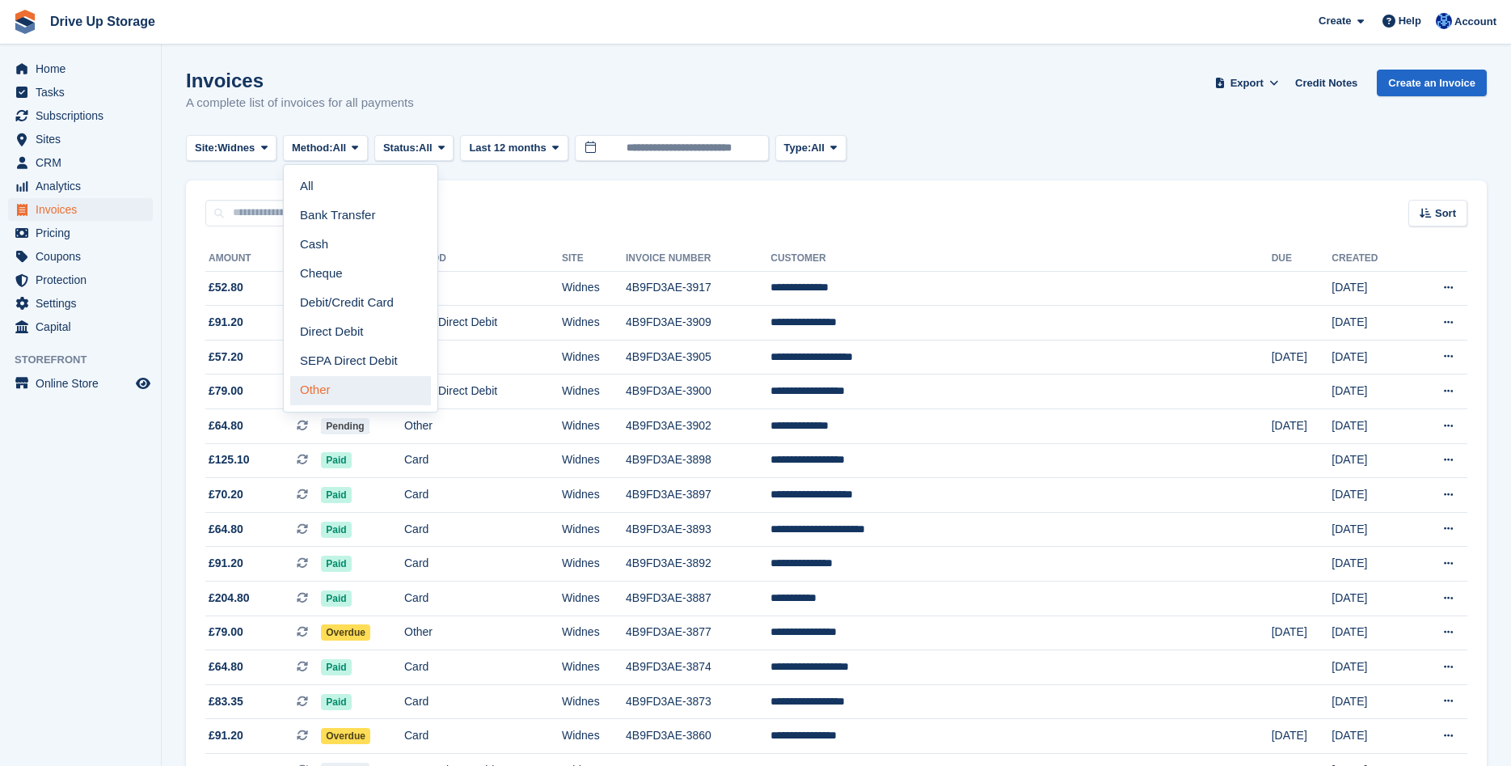
click at [340, 386] on link "Other" at bounding box center [360, 390] width 141 height 29
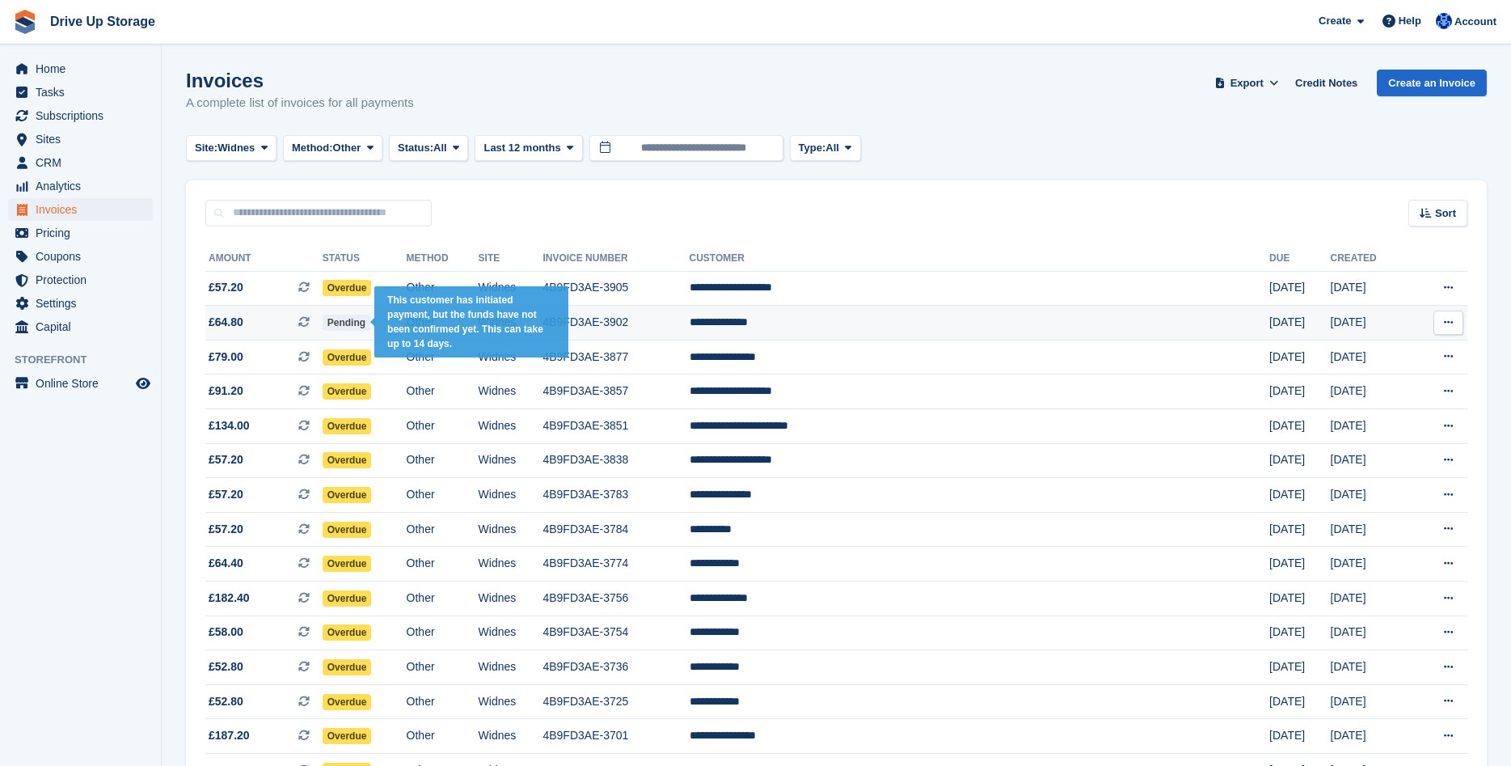
click at [370, 322] on span "Pending" at bounding box center [347, 322] width 48 height 16
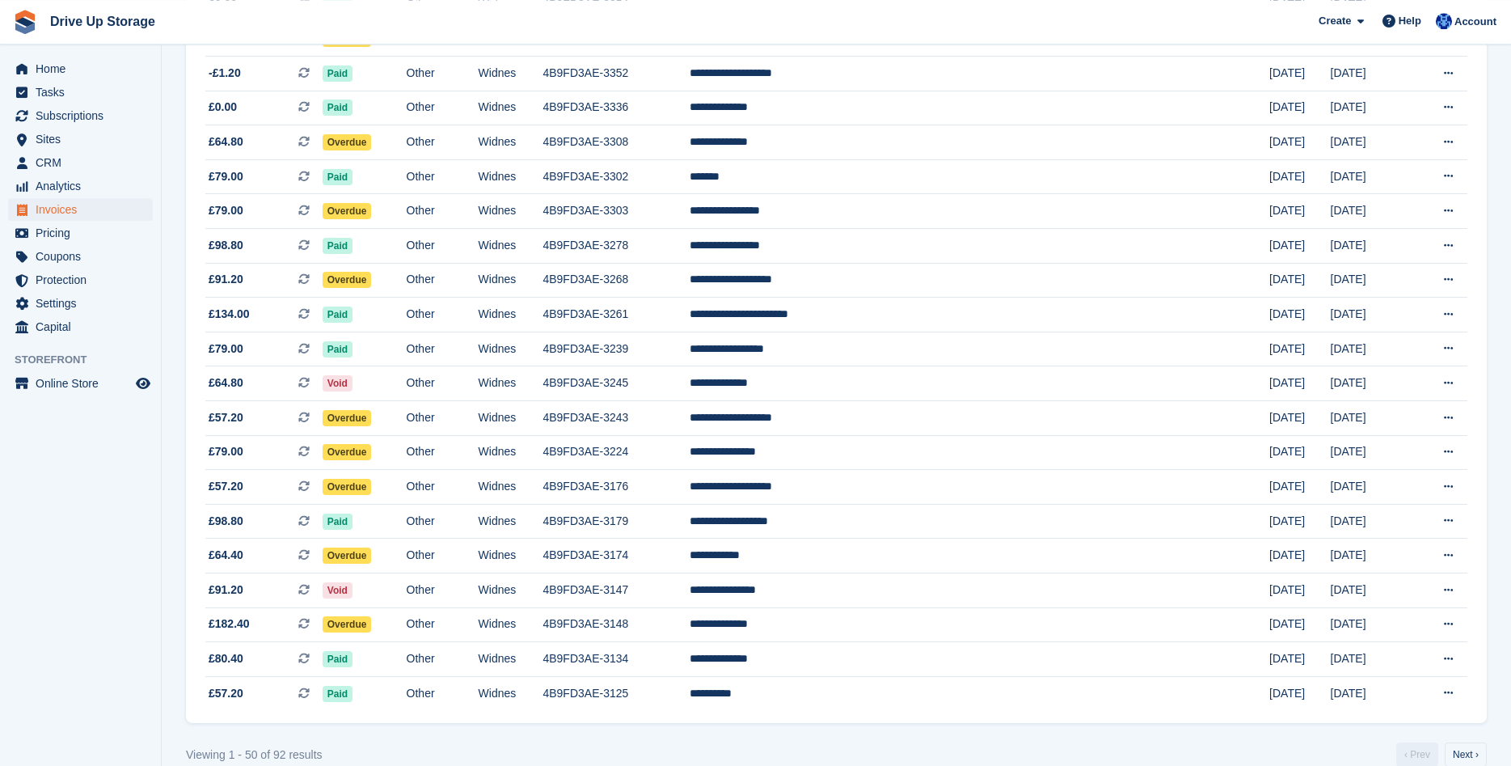
scroll to position [1308, 0]
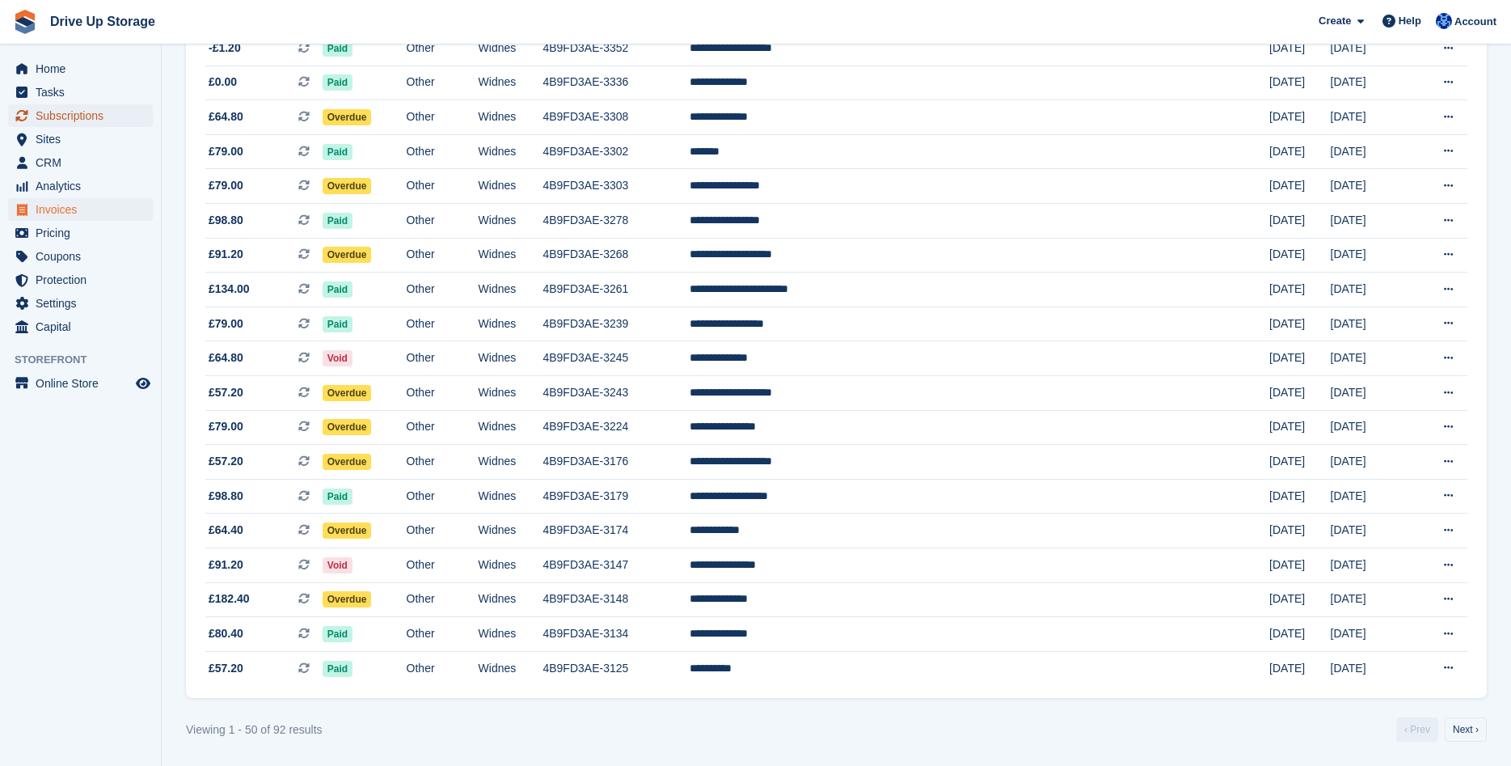
click at [61, 116] on span "Subscriptions" at bounding box center [84, 115] width 97 height 23
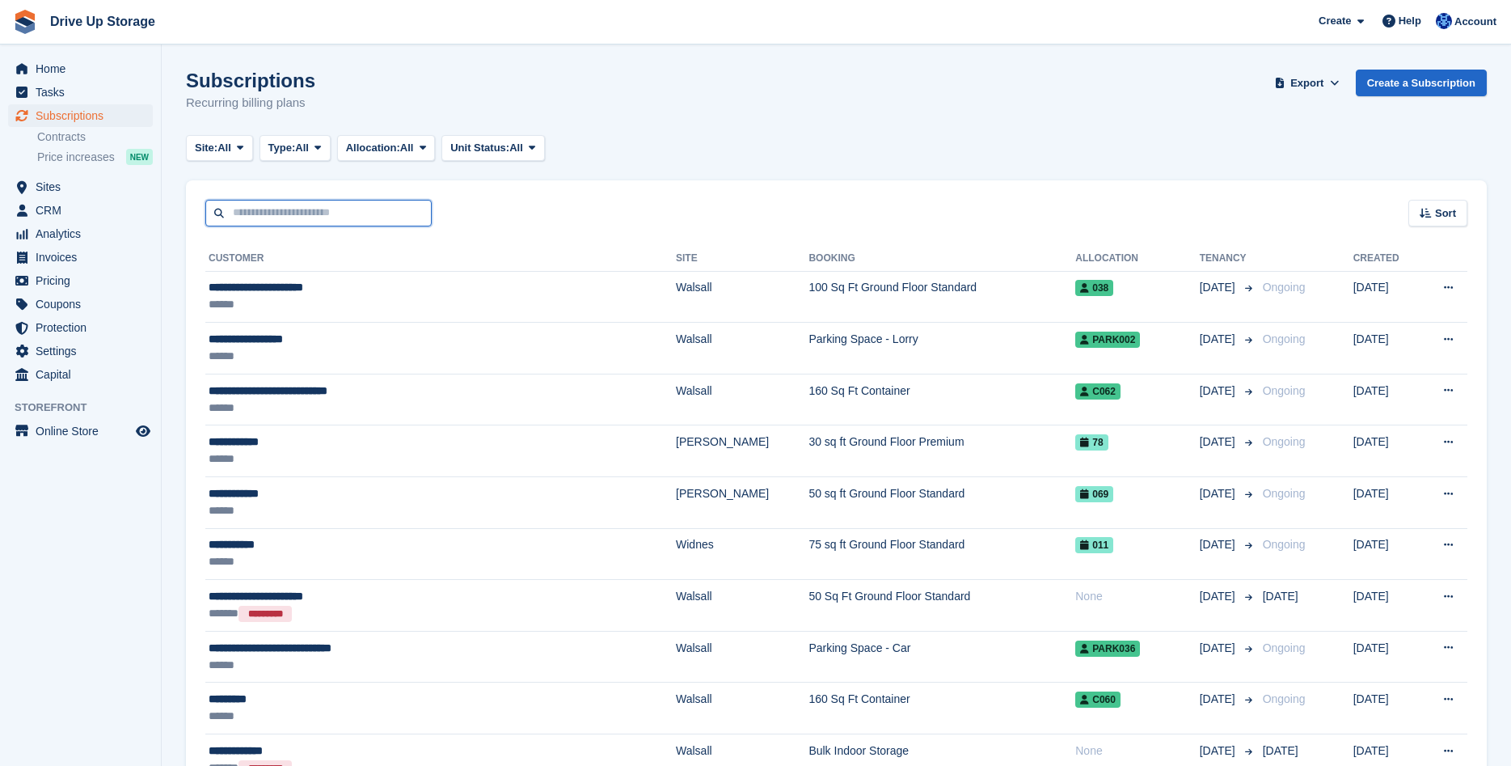
click at [263, 217] on input "text" at bounding box center [318, 213] width 226 height 27
type input "**********"
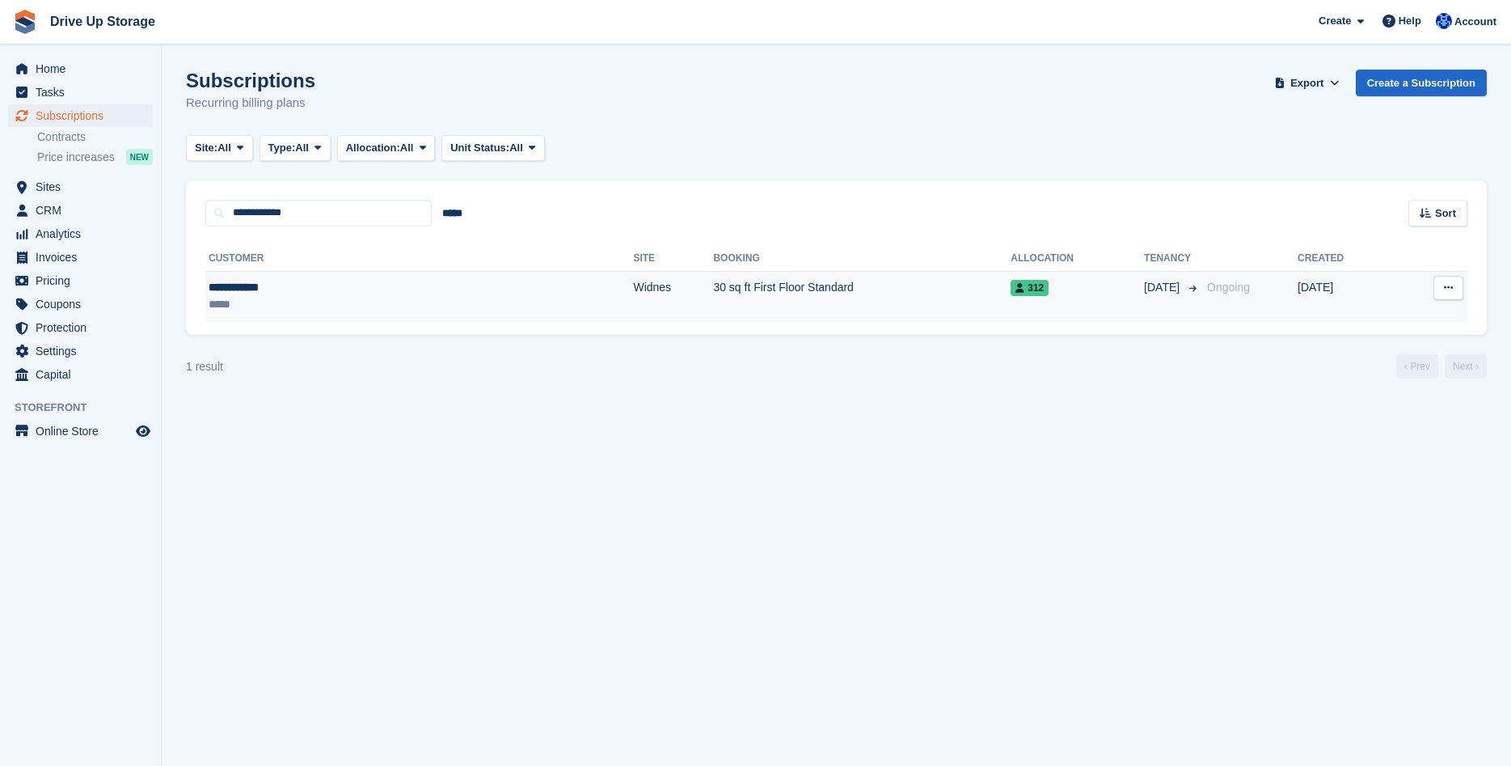
click at [316, 292] on div "**********" at bounding box center [308, 287] width 199 height 17
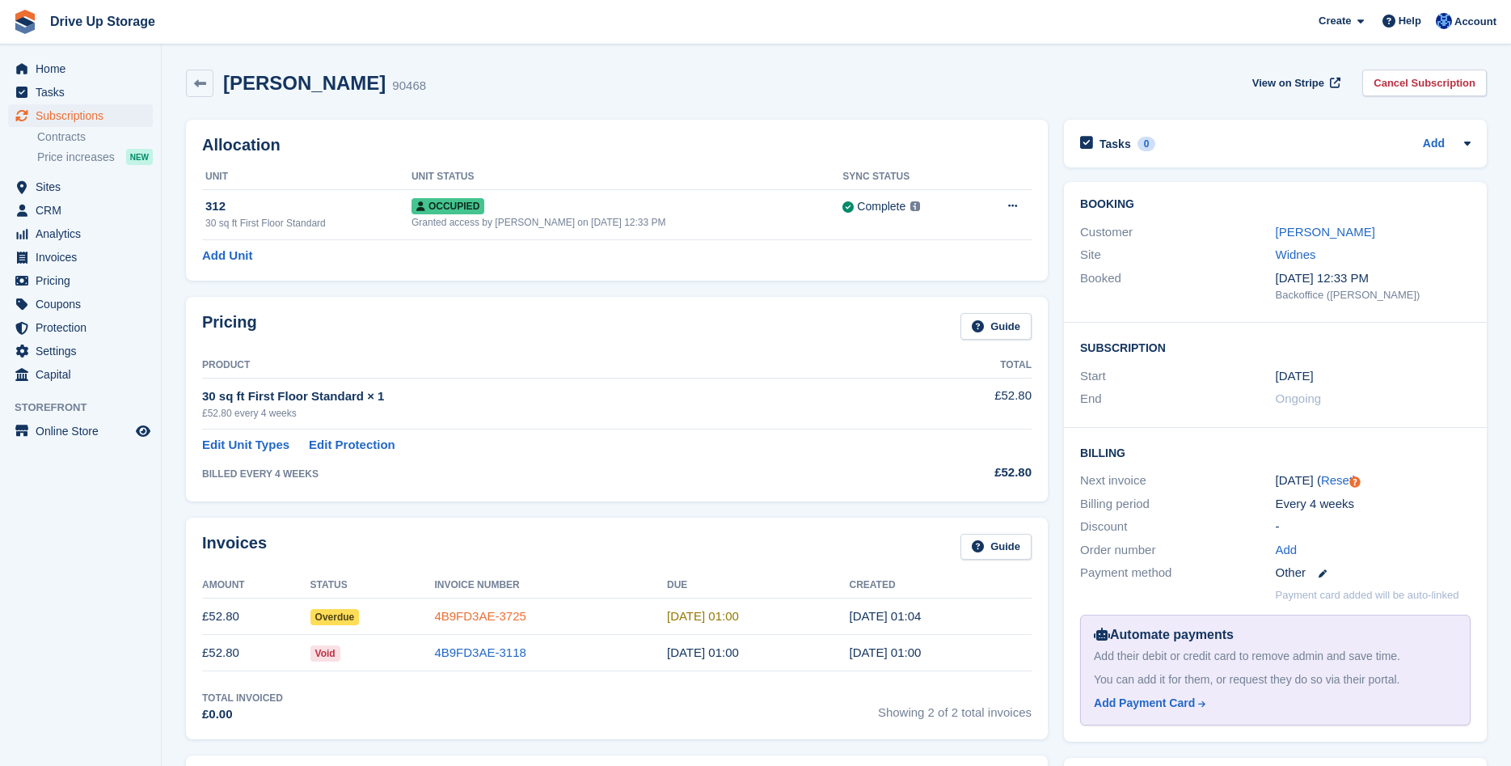
click at [484, 621] on link "4B9FD3AE-3725" at bounding box center [479, 616] width 91 height 14
click at [1314, 234] on link "[PERSON_NAME]" at bounding box center [1325, 232] width 99 height 14
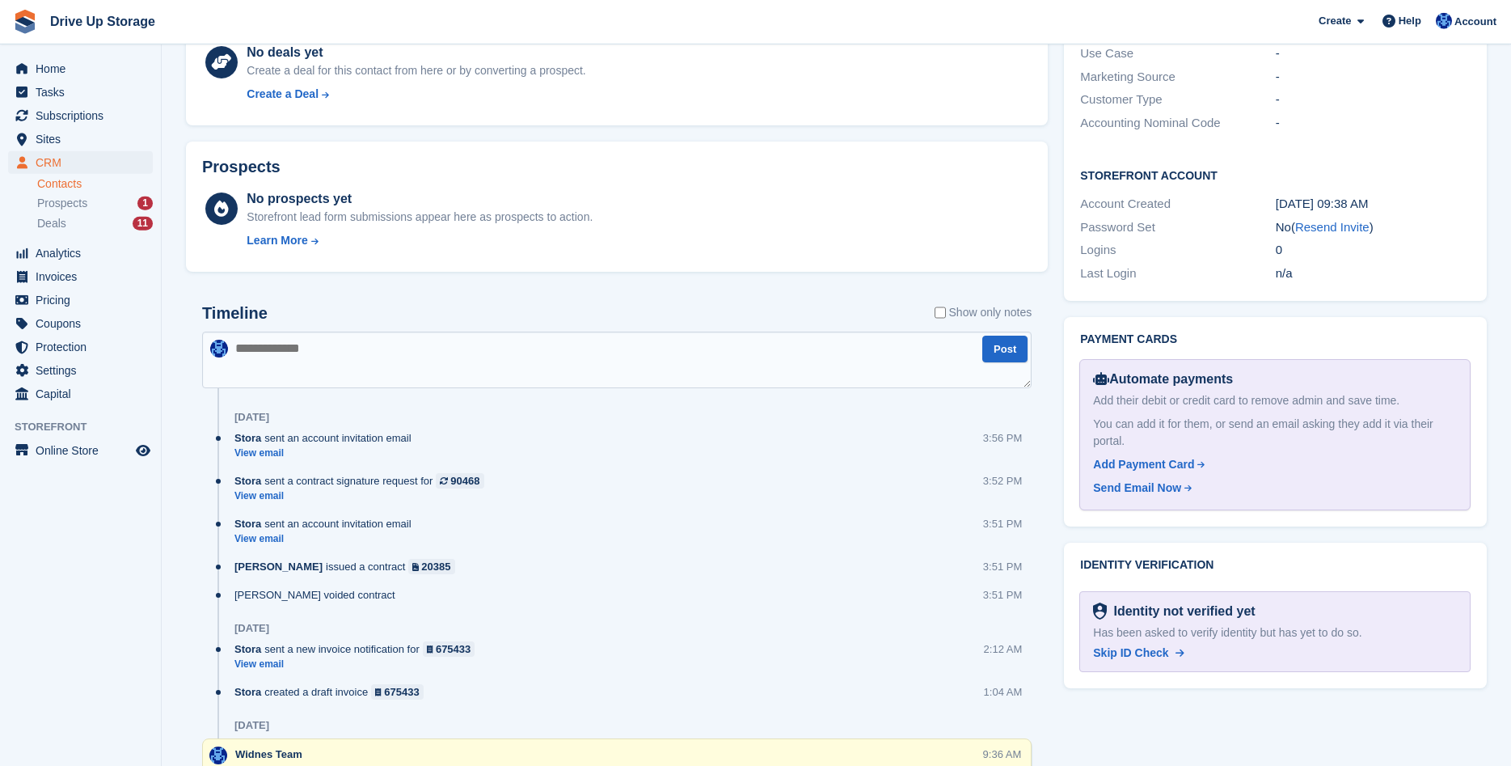
scroll to position [660, 0]
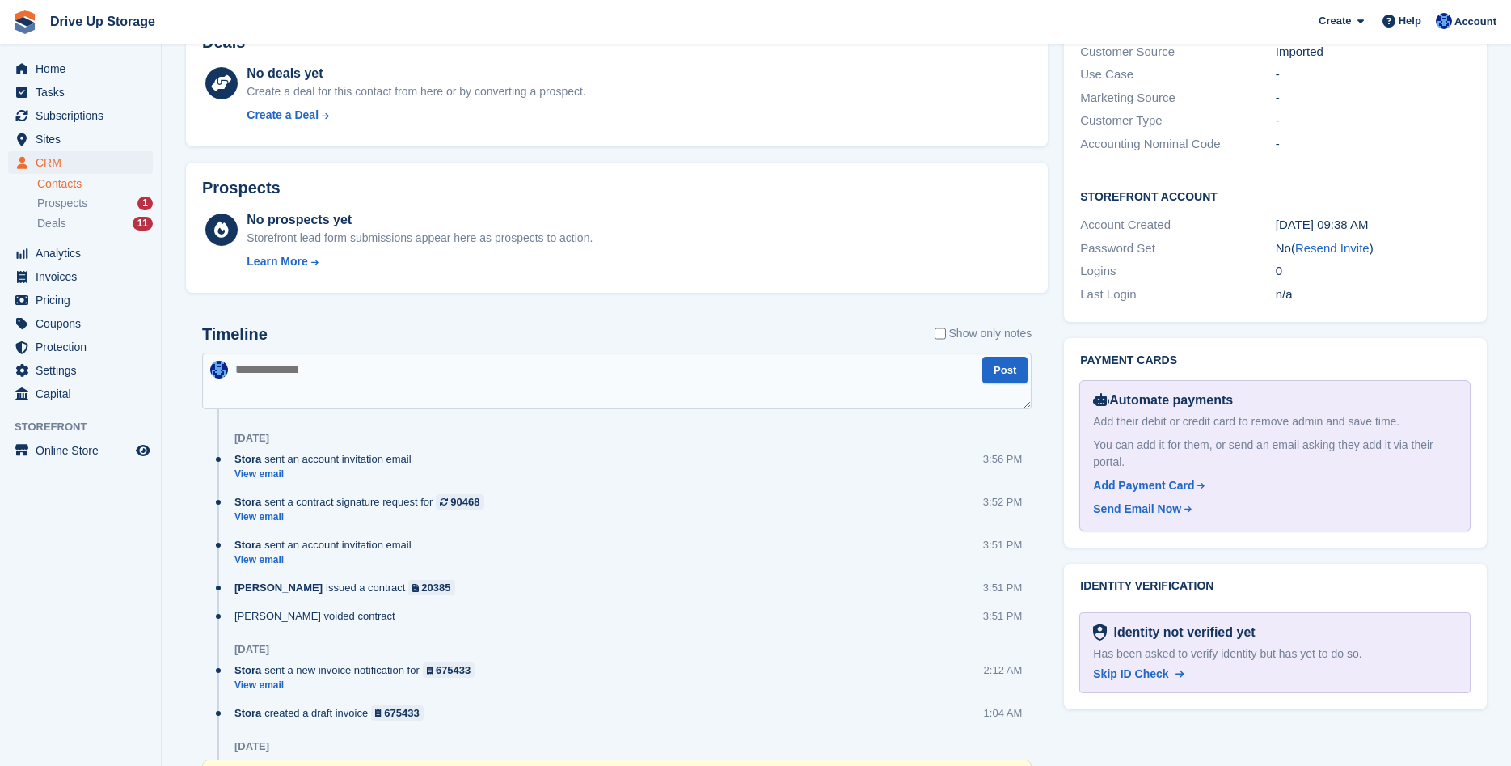
click at [301, 373] on textarea at bounding box center [616, 380] width 829 height 57
click at [288, 373] on textarea "**********" at bounding box center [616, 380] width 829 height 57
click at [542, 372] on textarea "**********" at bounding box center [616, 380] width 829 height 57
click at [760, 370] on textarea "**********" at bounding box center [616, 380] width 829 height 57
type textarea "**********"
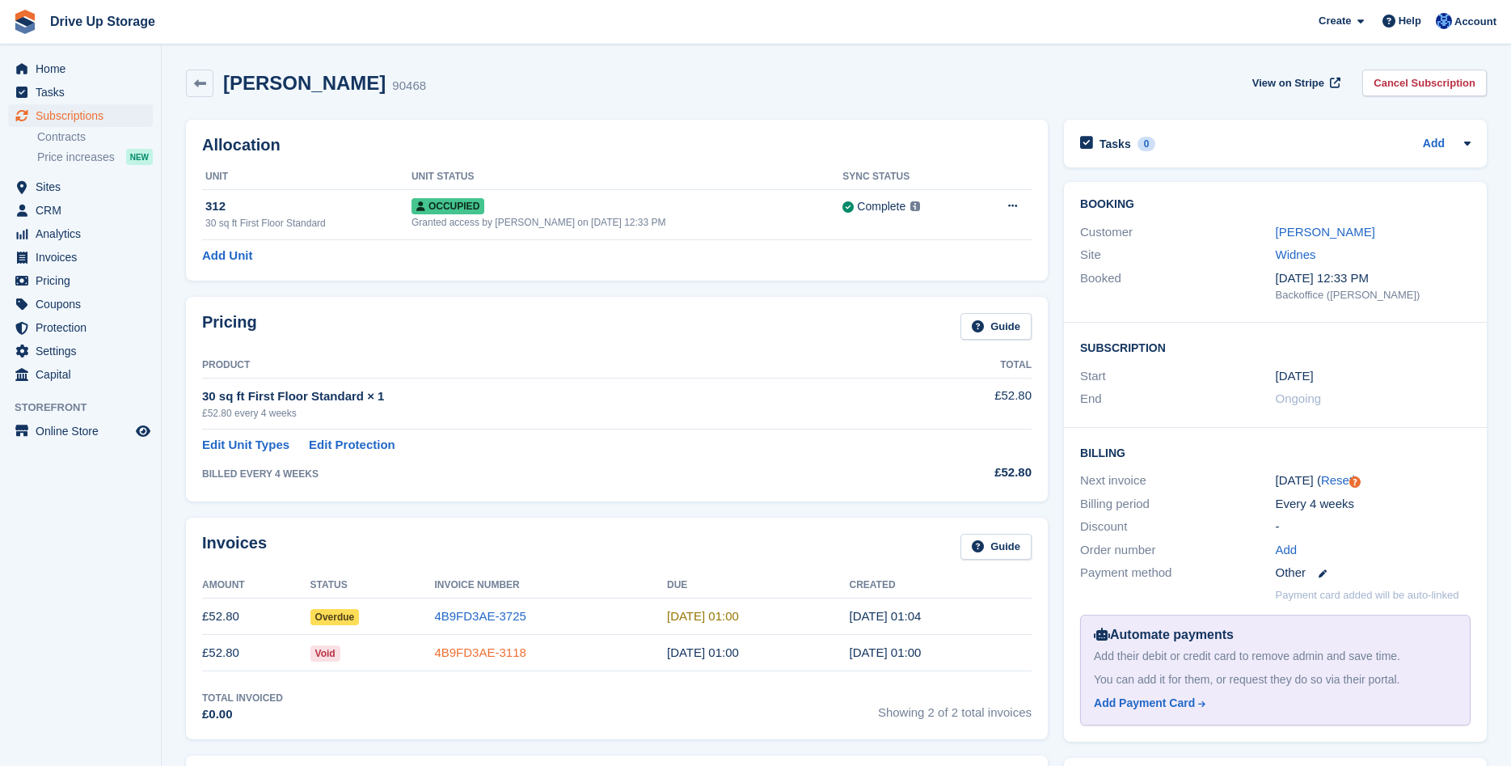
click at [489, 645] on link "4B9FD3AE-3118" at bounding box center [479, 652] width 91 height 14
click at [1293, 229] on link "James Fraser" at bounding box center [1325, 232] width 99 height 14
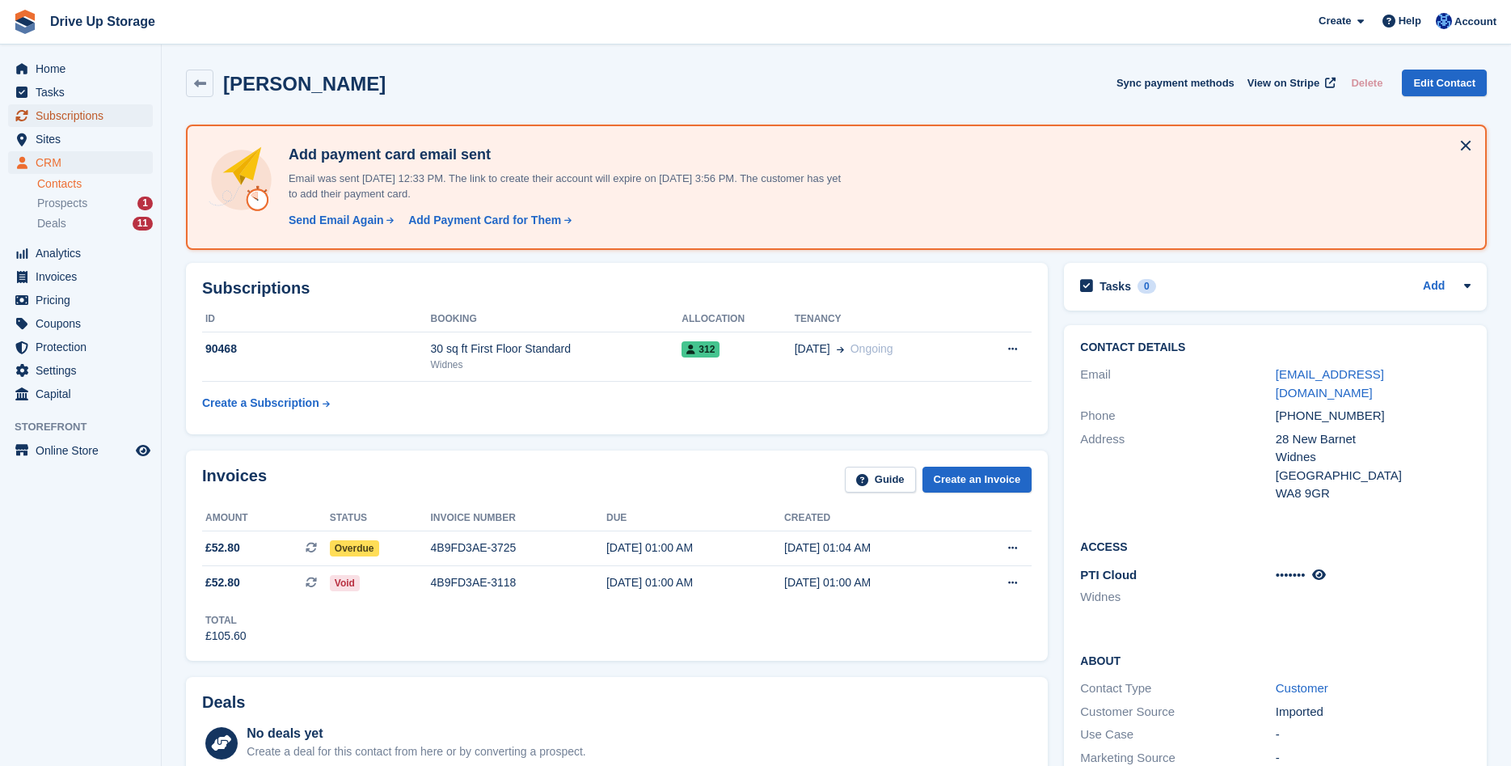
click at [66, 114] on span "Subscriptions" at bounding box center [84, 115] width 97 height 23
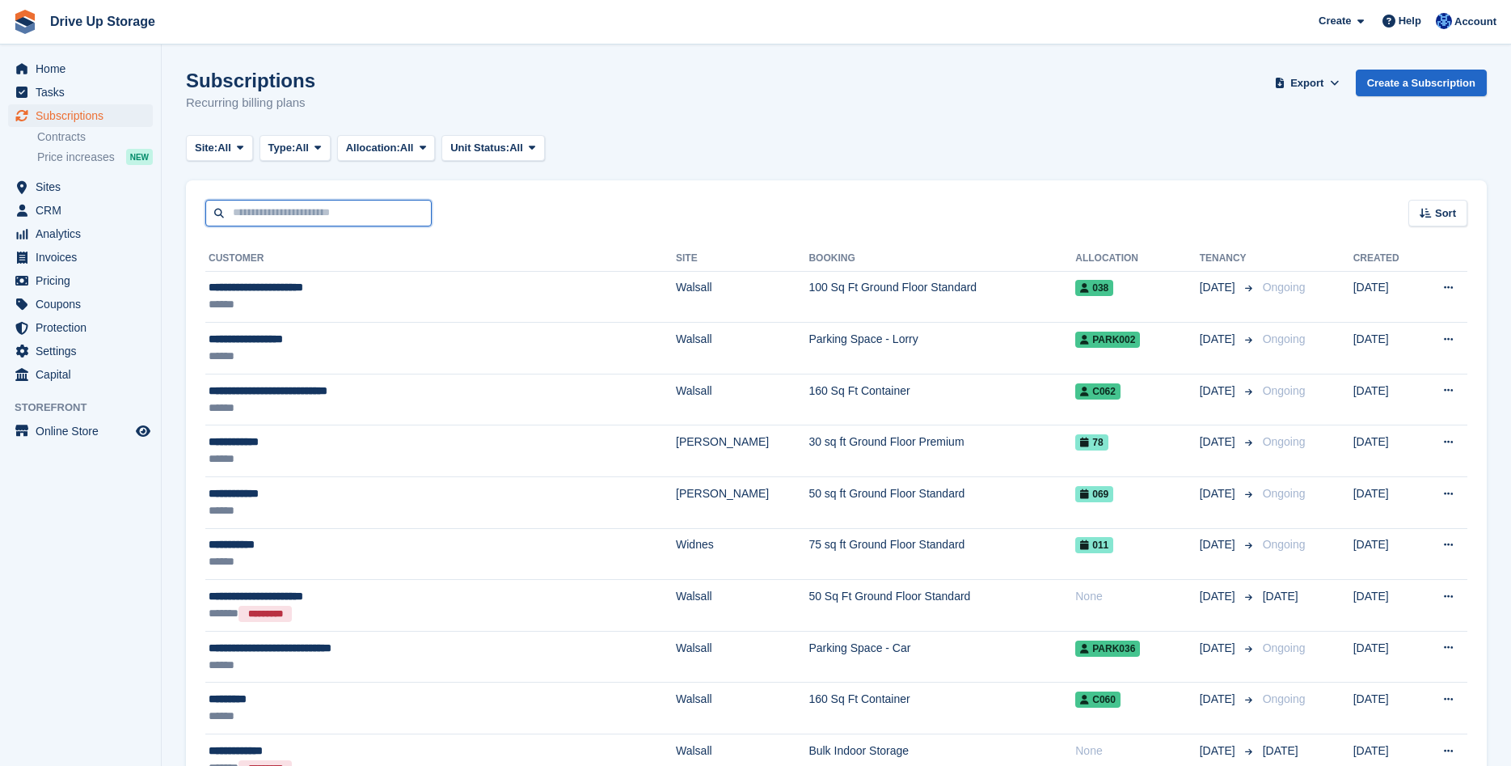
click at [272, 212] on input "text" at bounding box center [318, 213] width 226 height 27
type input "*********"
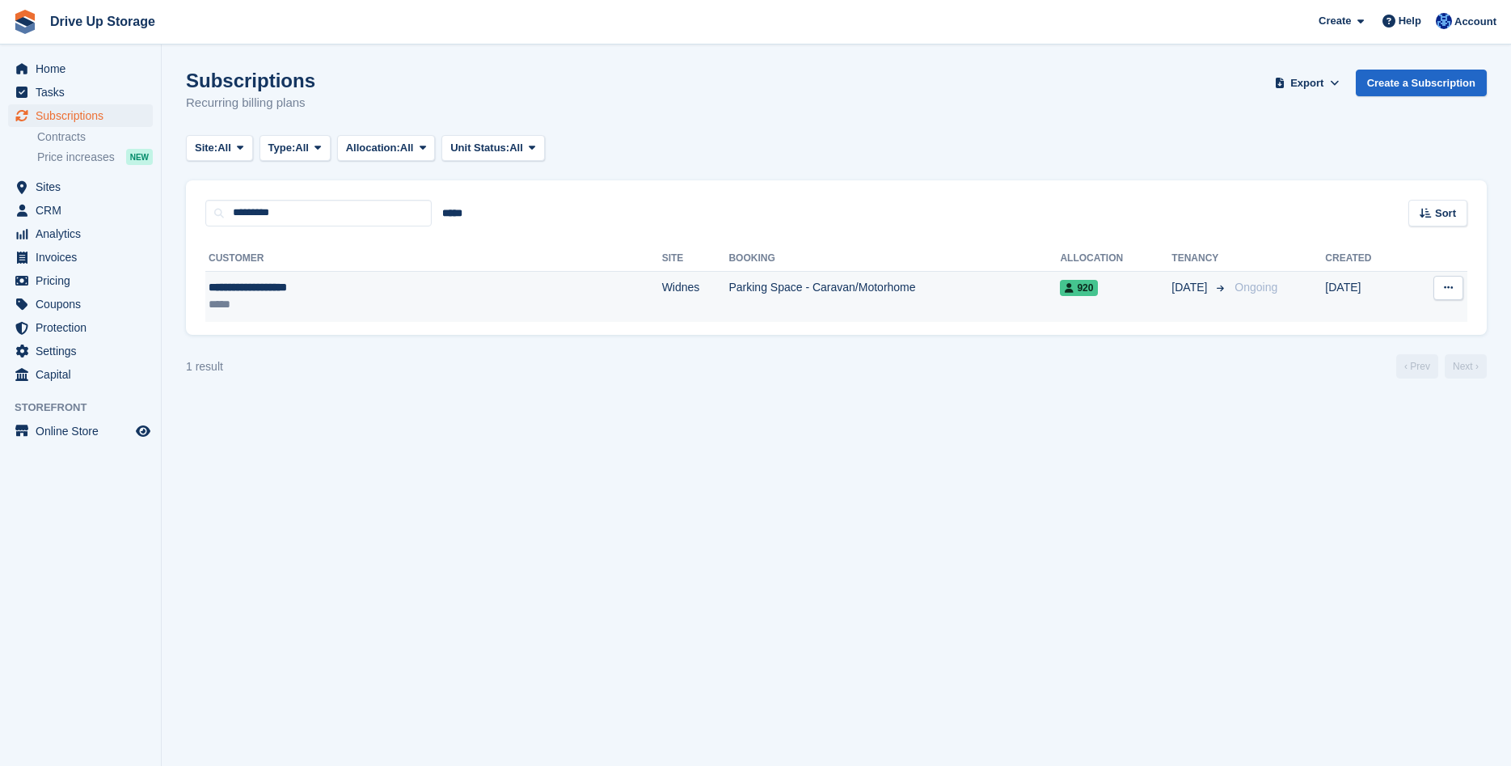
click at [314, 282] on div "**********" at bounding box center [336, 287] width 254 height 17
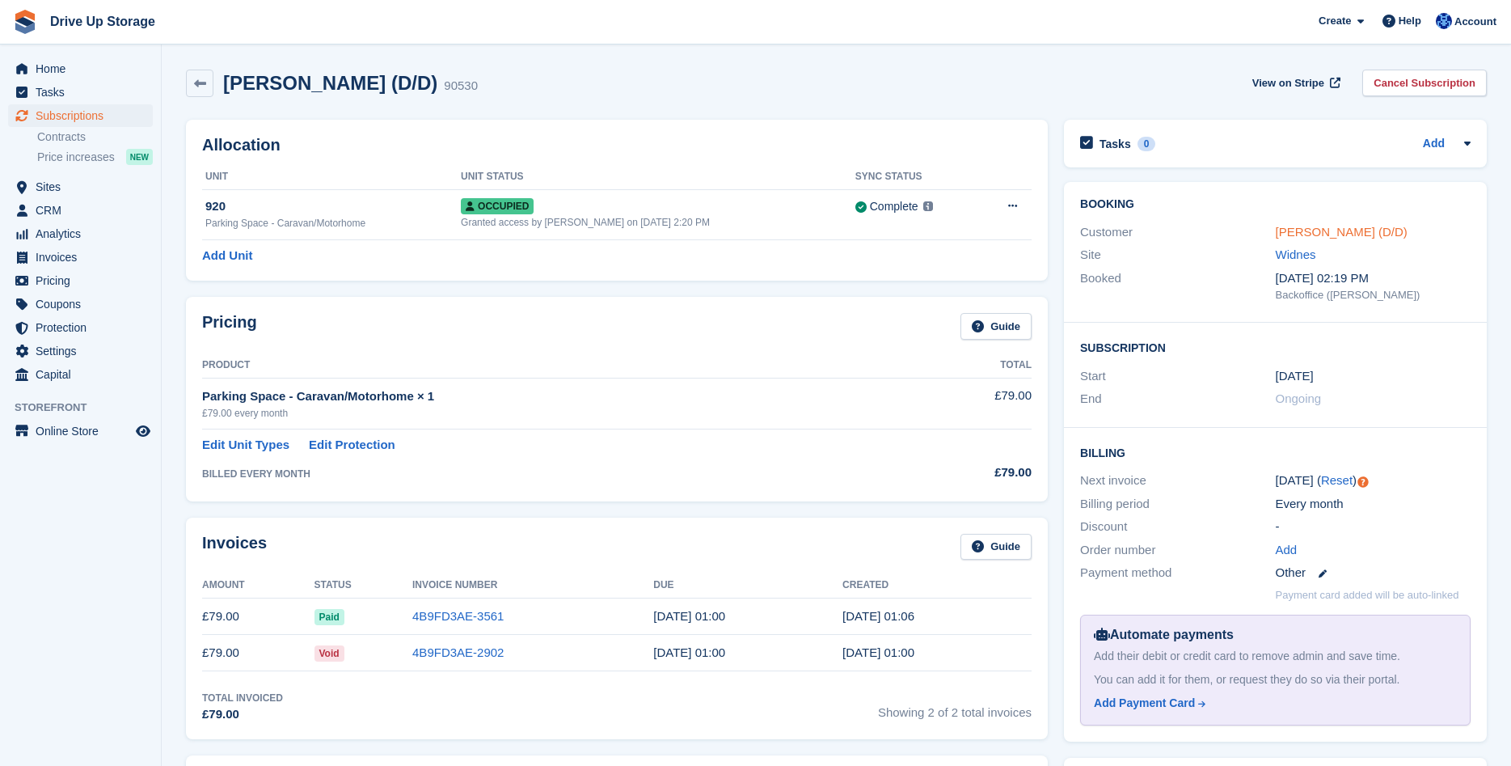
click at [1335, 234] on link "[PERSON_NAME] (D/D)" at bounding box center [1342, 232] width 132 height 14
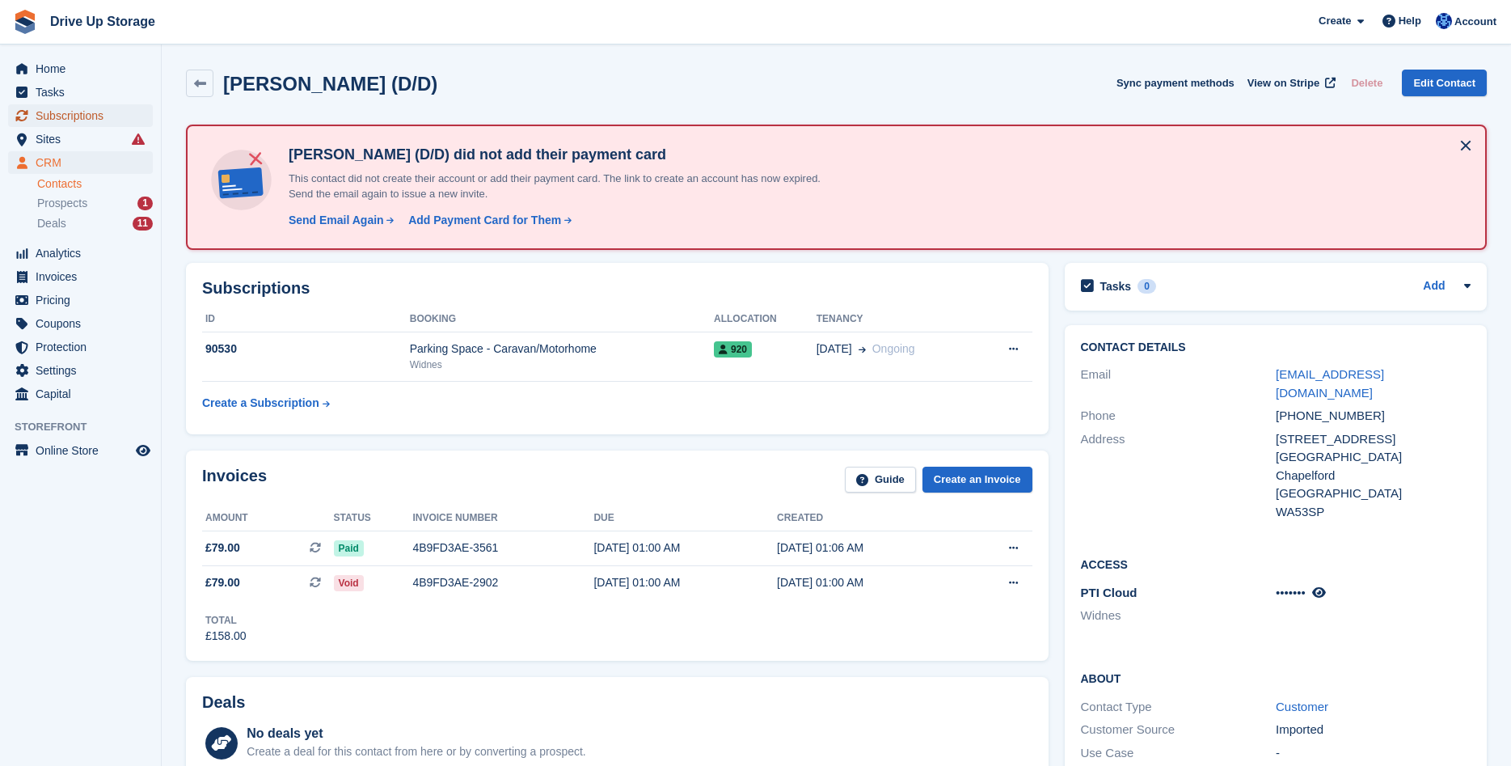
click at [66, 114] on span "Subscriptions" at bounding box center [84, 115] width 97 height 23
